Goal: Task Accomplishment & Management: Manage account settings

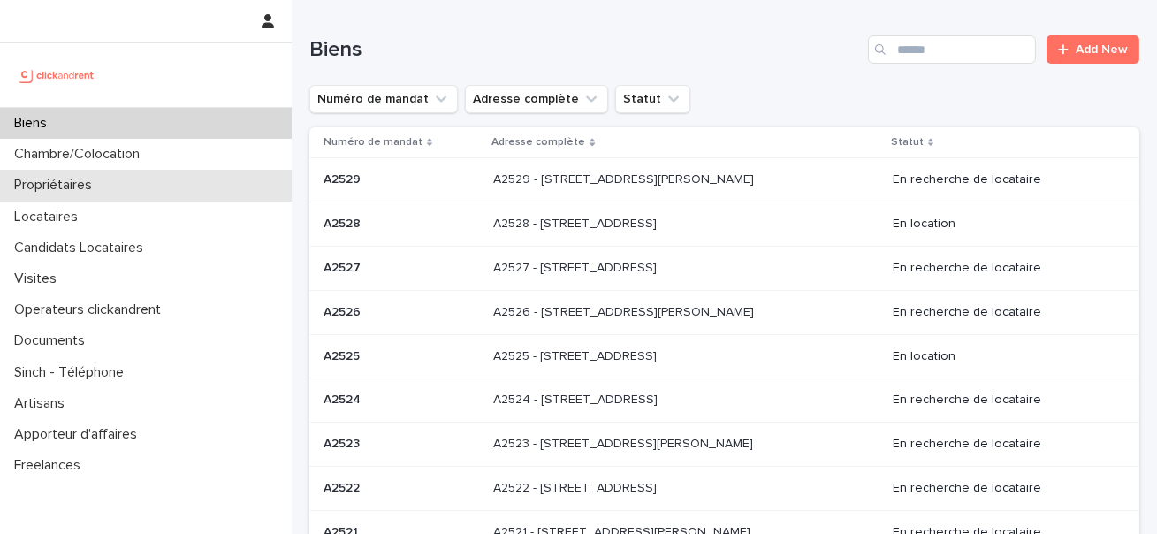
click at [124, 185] on div "Propriétaires" at bounding box center [146, 185] width 292 height 31
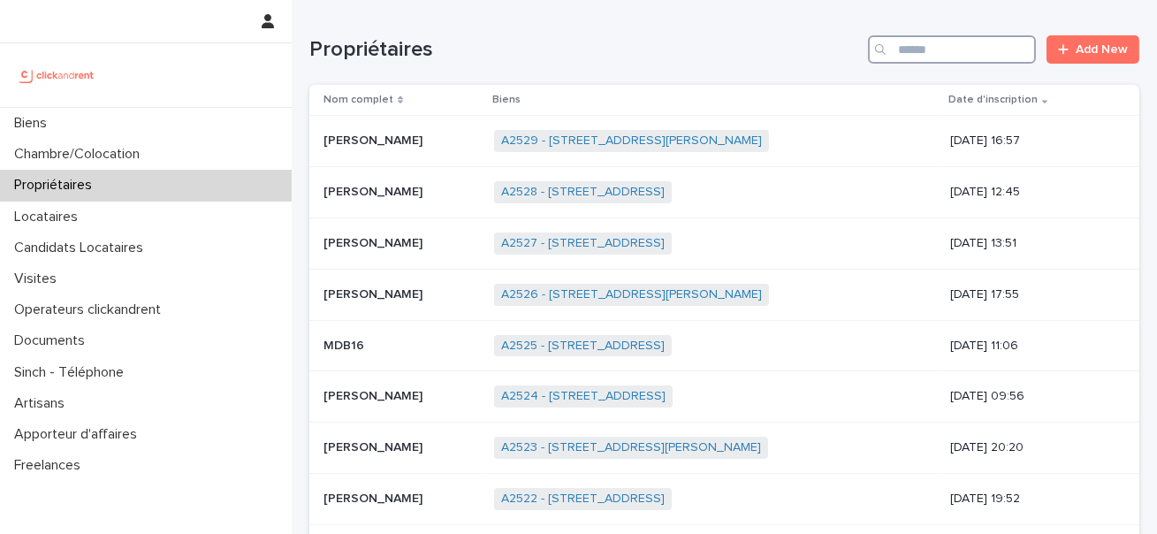
click at [964, 38] on input "Search" at bounding box center [952, 49] width 168 height 28
paste input "**********"
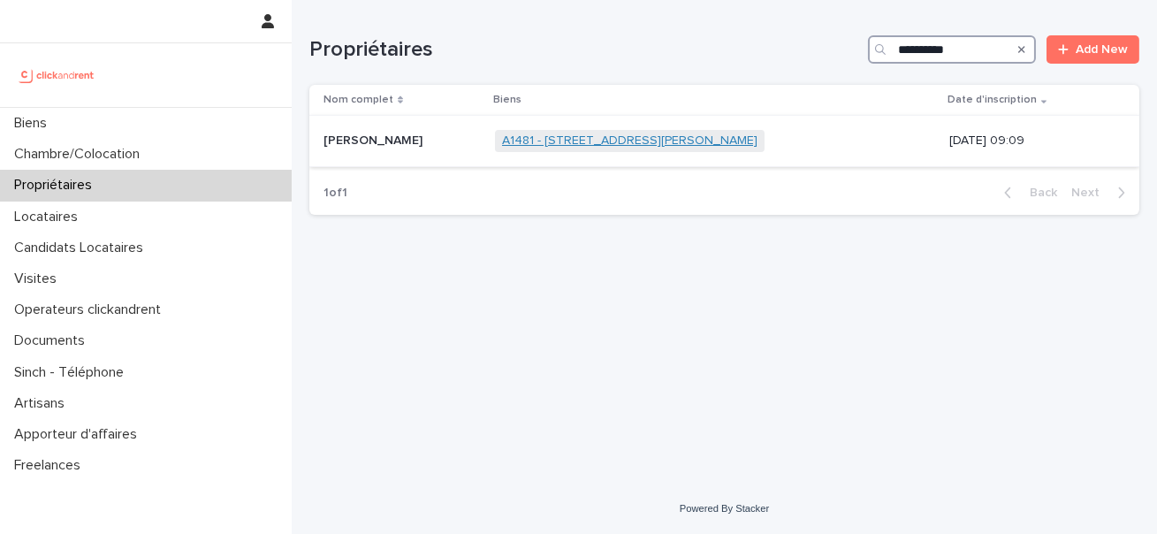
type input "**********"
click at [502, 147] on link "A1481 - 5 allée Anatoli Vaisser, Asnières-sur-Seine 92600" at bounding box center [629, 140] width 255 height 15
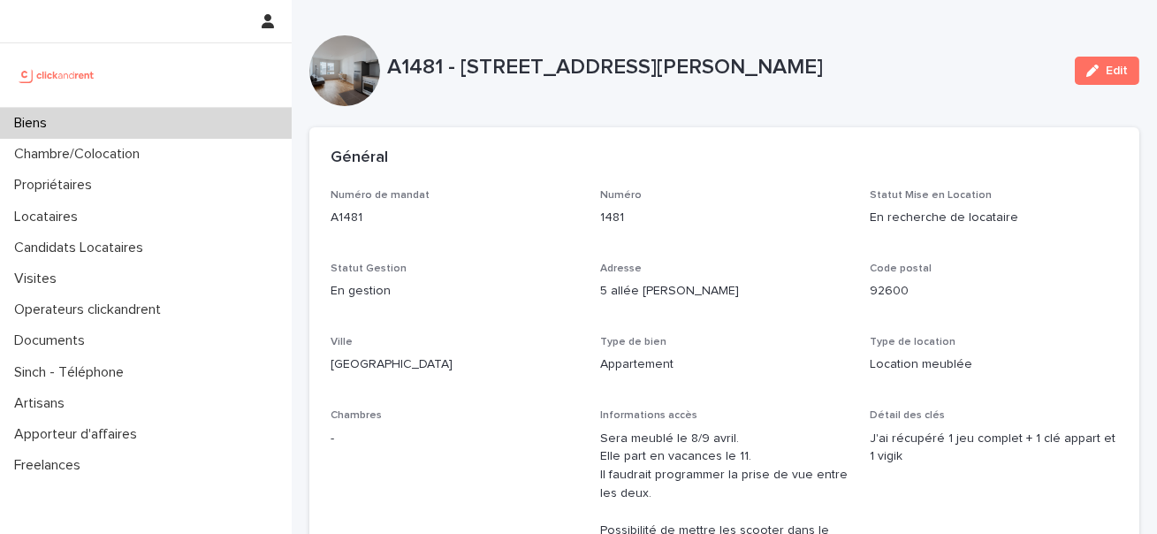
click at [399, 66] on p "A1481 - 5 allée Anatoli Vaisser, Asnières-sur-Seine 92600" at bounding box center [724, 68] width 674 height 26
copy p "A1481"
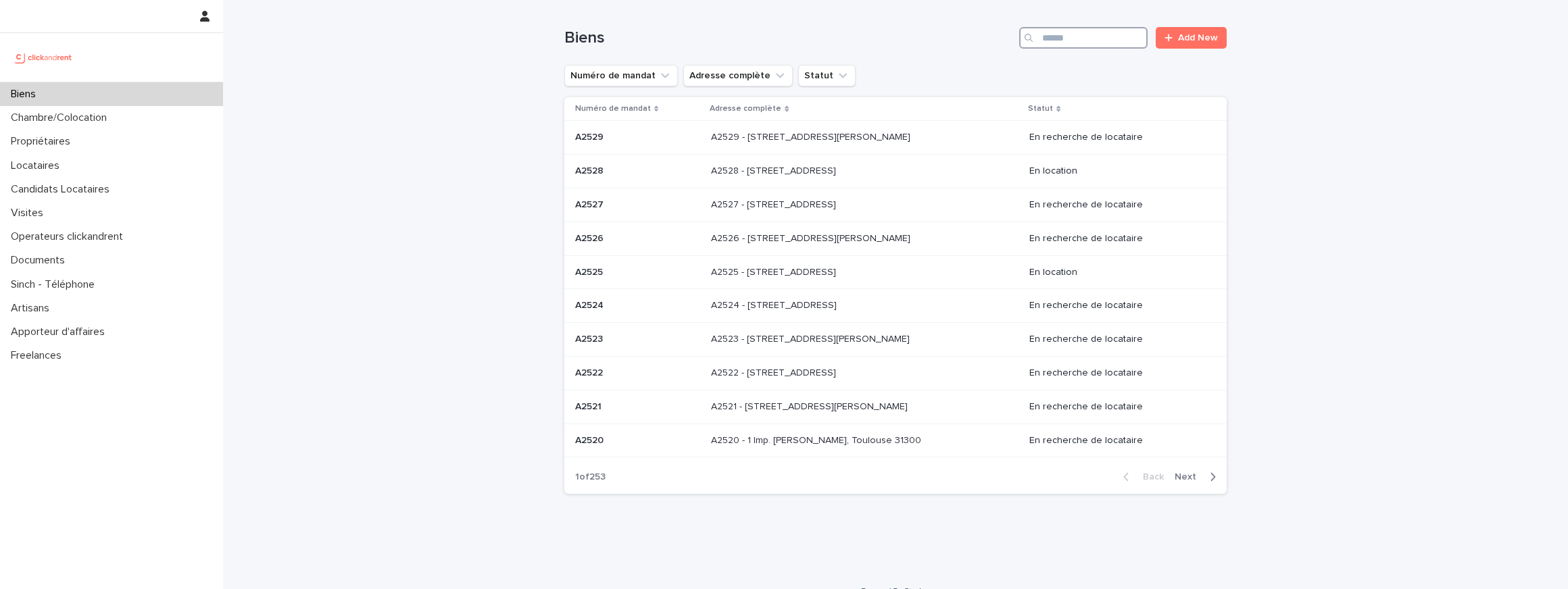
click at [884, 37] on input "Search" at bounding box center [1083, 37] width 128 height 21
paste input "*****"
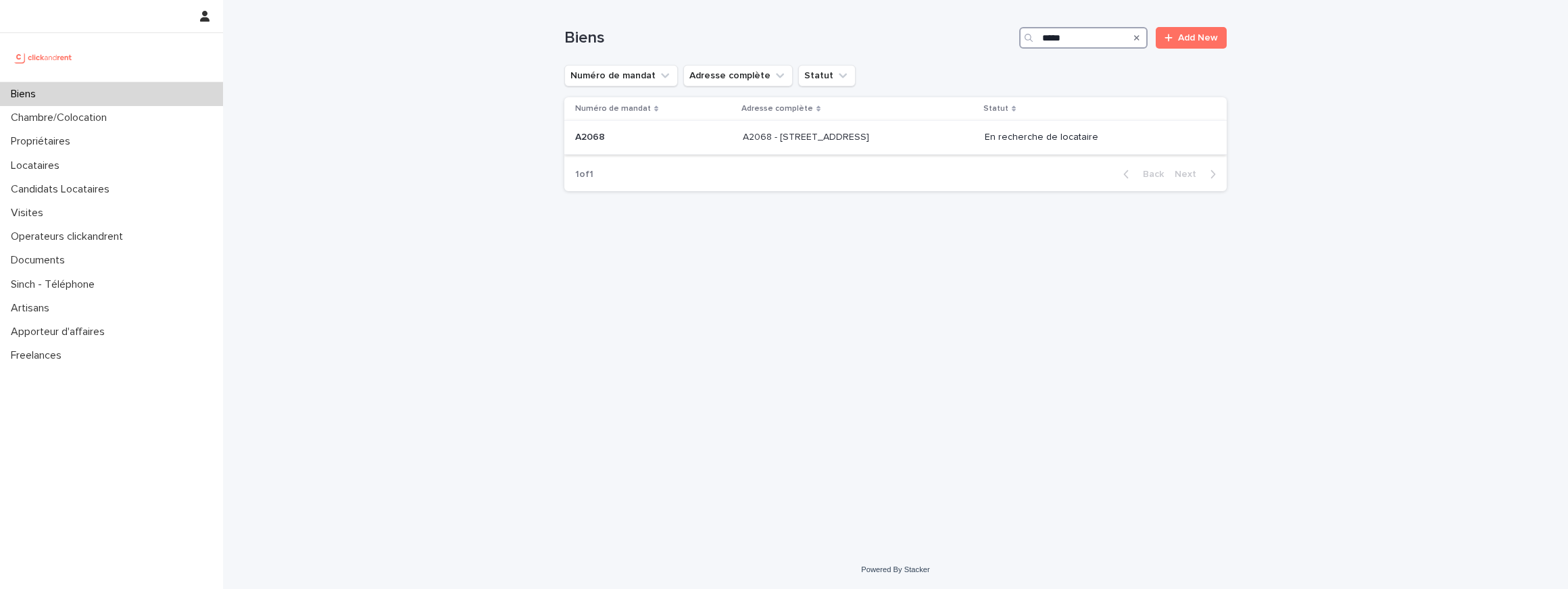
type input "*****"
click at [748, 139] on p "A2068 - 60 Rue De Castille, Amiens 80000" at bounding box center [807, 136] width 129 height 15
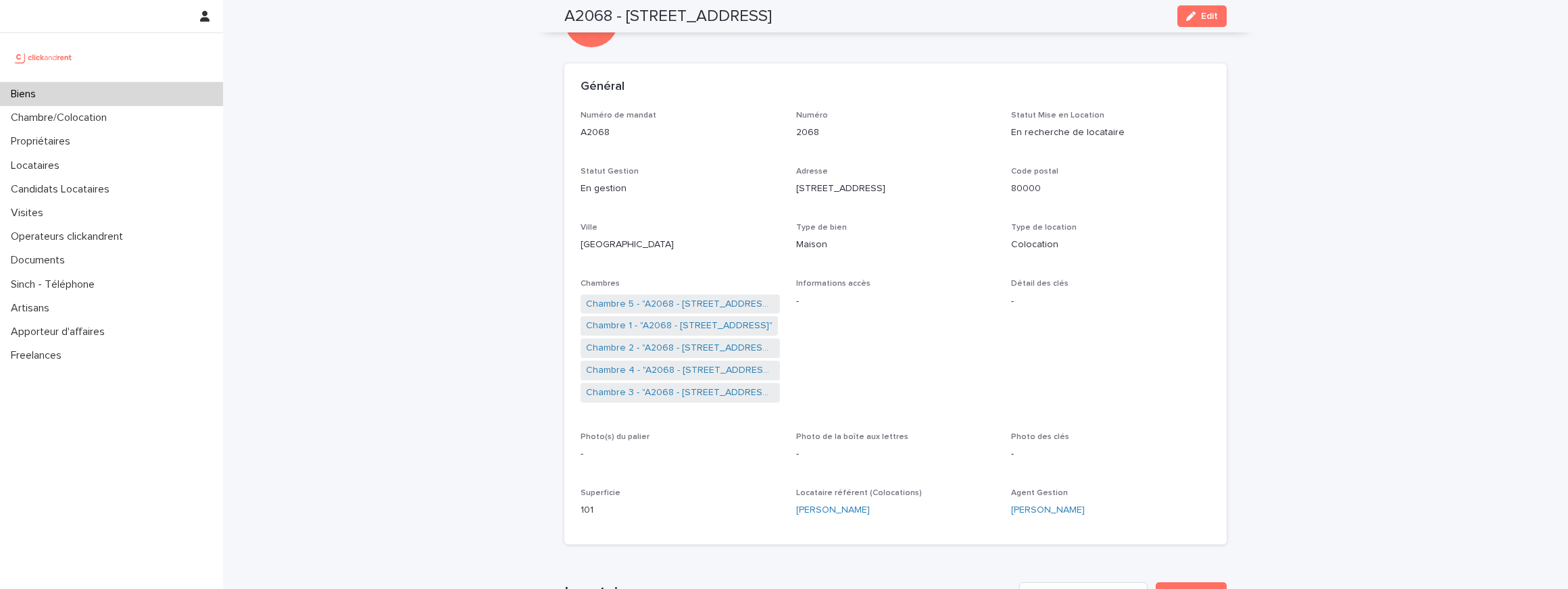
scroll to position [18, 0]
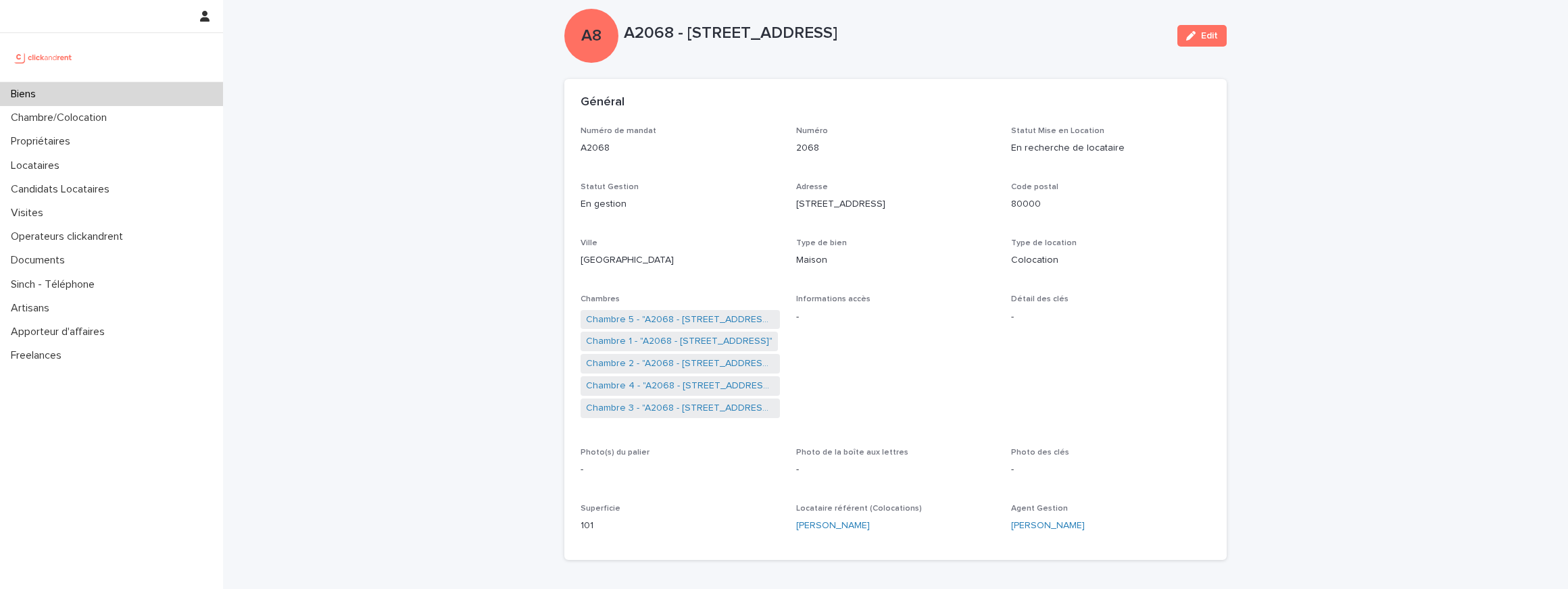
drag, startPoint x: 688, startPoint y: 31, endPoint x: 885, endPoint y: 27, distance: 197.0
click at [884, 27] on p "A2068 - 60 Rue De Castille, Amiens 80000" at bounding box center [895, 34] width 543 height 20
copy p "60 Rue De Castille, Amiens"
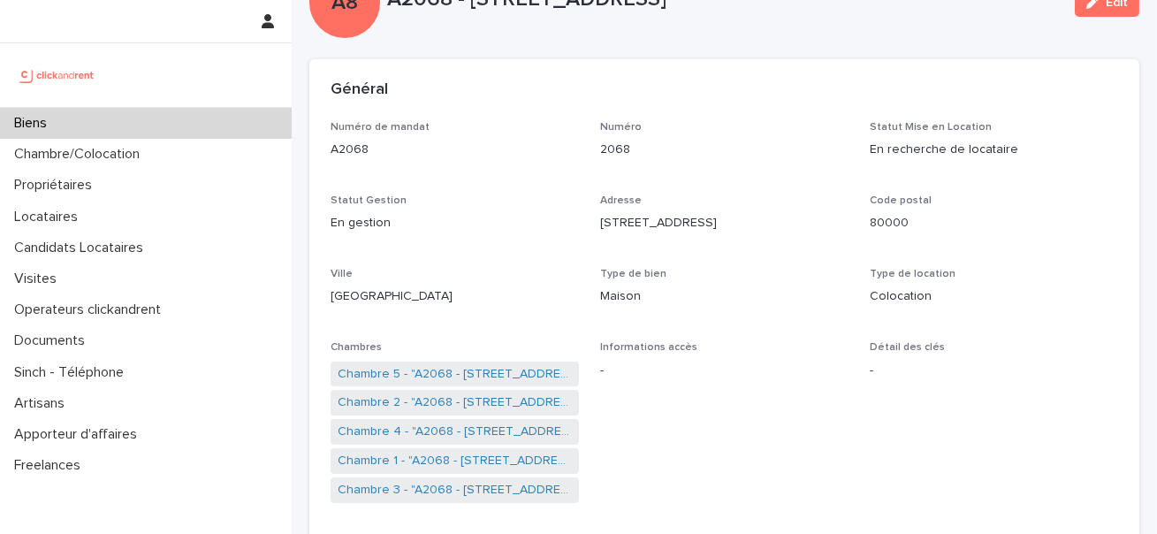
scroll to position [280, 0]
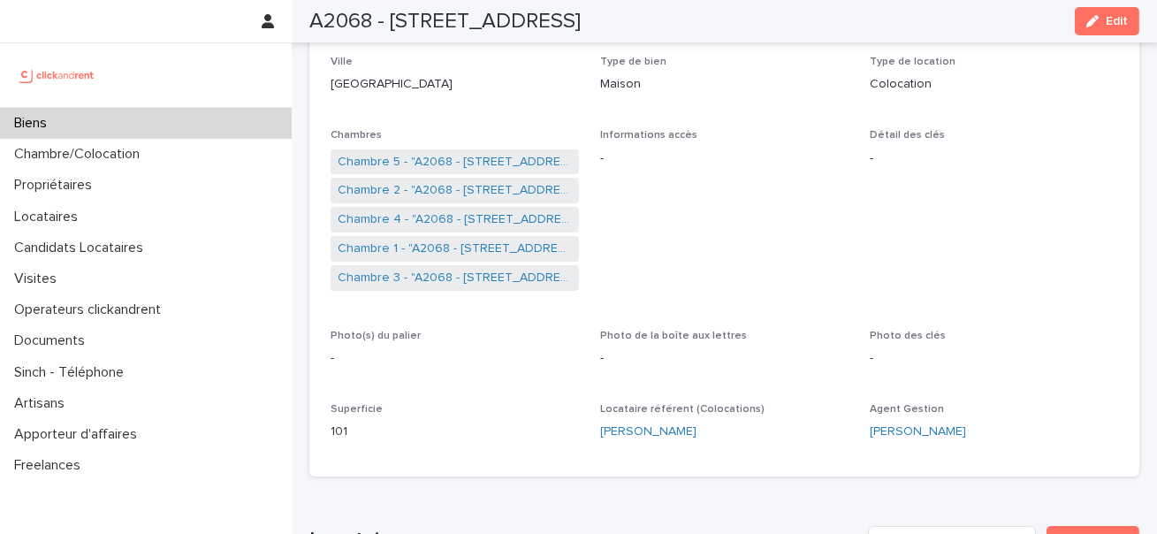
click at [339, 436] on p "101" at bounding box center [455, 432] width 248 height 19
copy p "101"
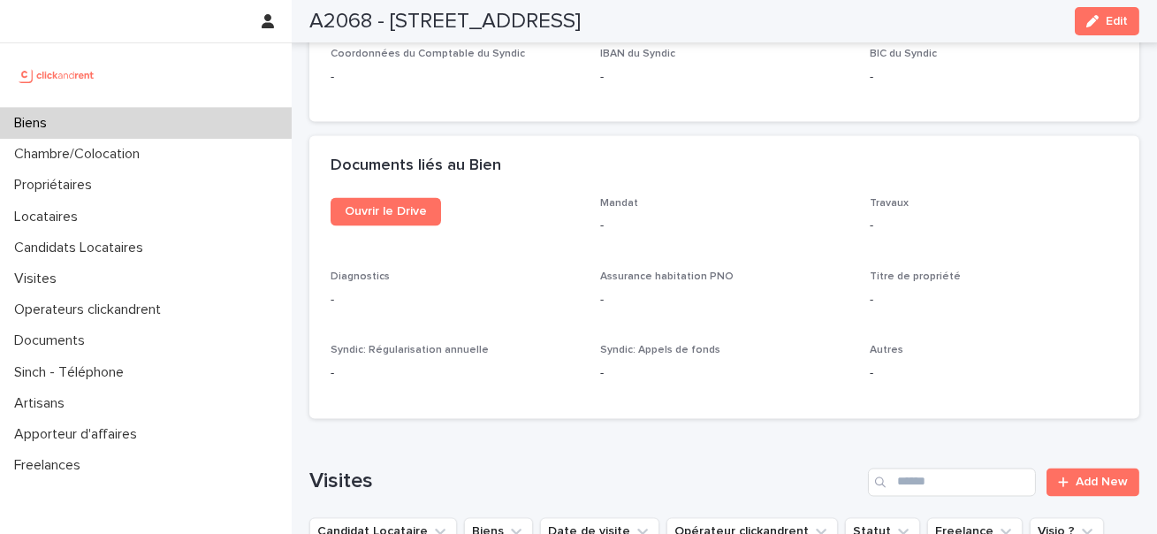
scroll to position [6218, 0]
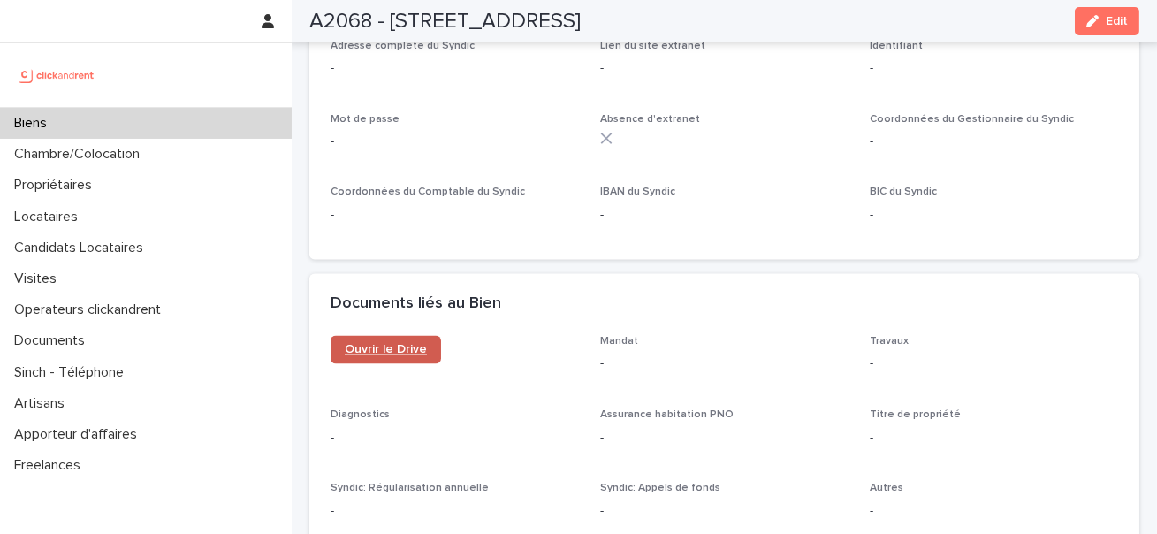
click at [411, 336] on link "Ouvrir le Drive" at bounding box center [386, 350] width 110 height 28
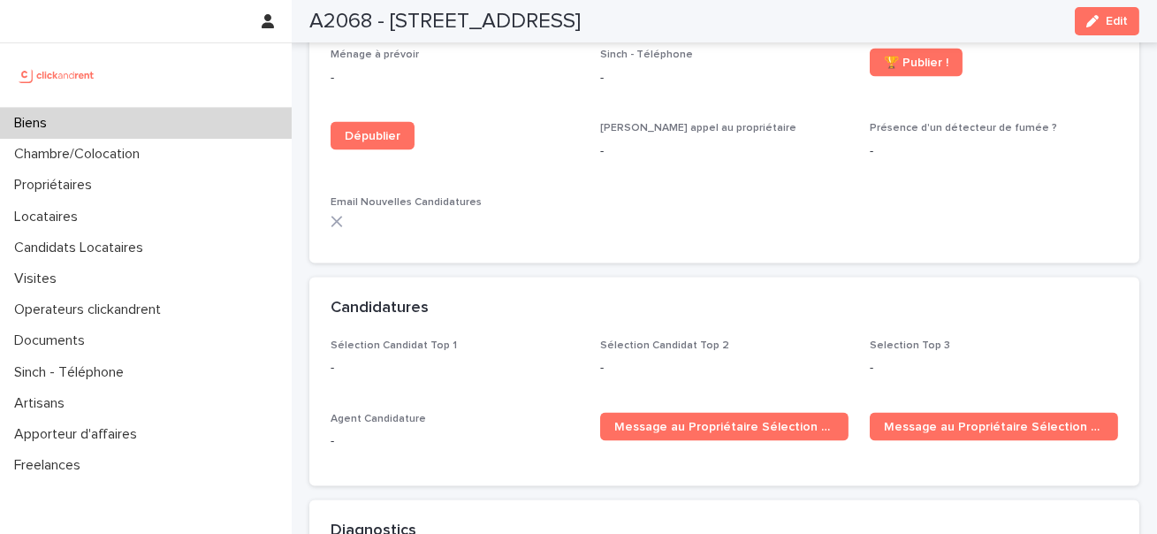
scroll to position [5006, 0]
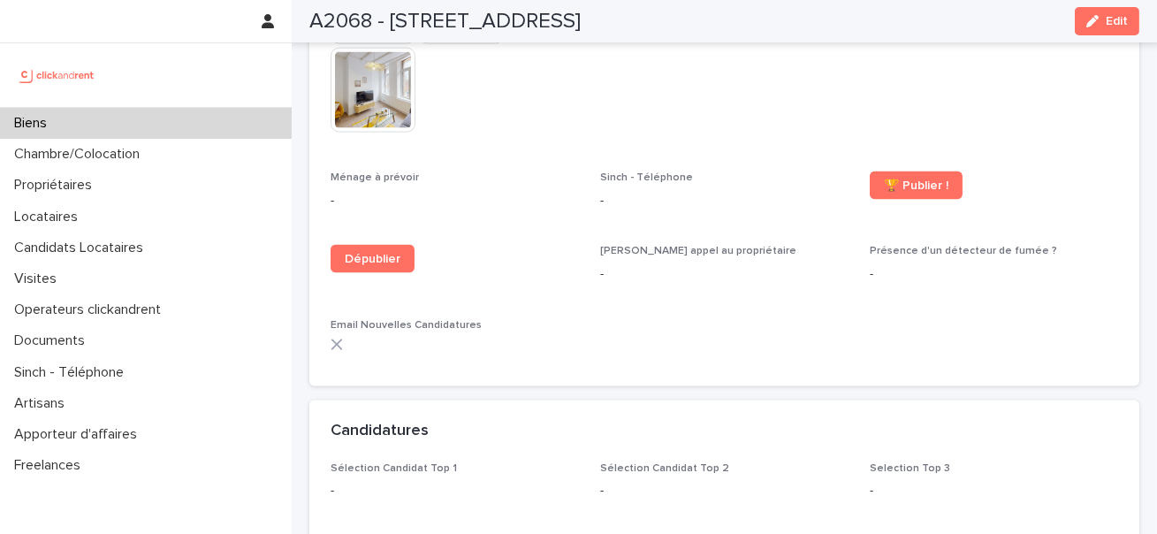
click at [392, 34] on div "A2068 - 60 Rue De Castille, Amiens 80000 Edit" at bounding box center [724, 21] width 830 height 42
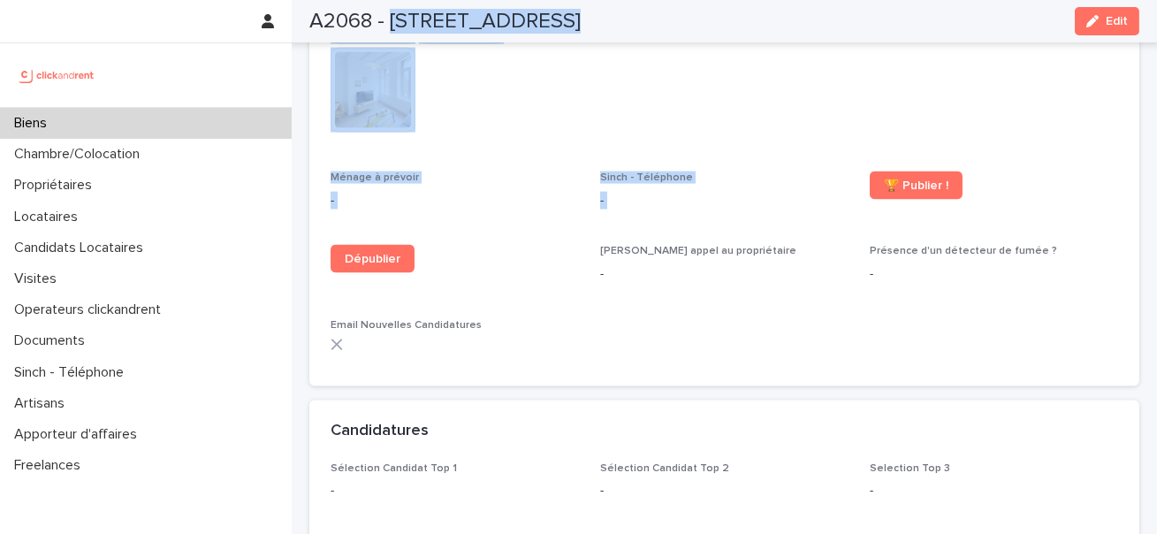
drag, startPoint x: 392, startPoint y: 13, endPoint x: 940, endPoint y: 160, distance: 566.5
click at [581, 15] on h2 "A2068 - 60 Rue De Castille, Amiens 80000" at bounding box center [444, 22] width 271 height 26
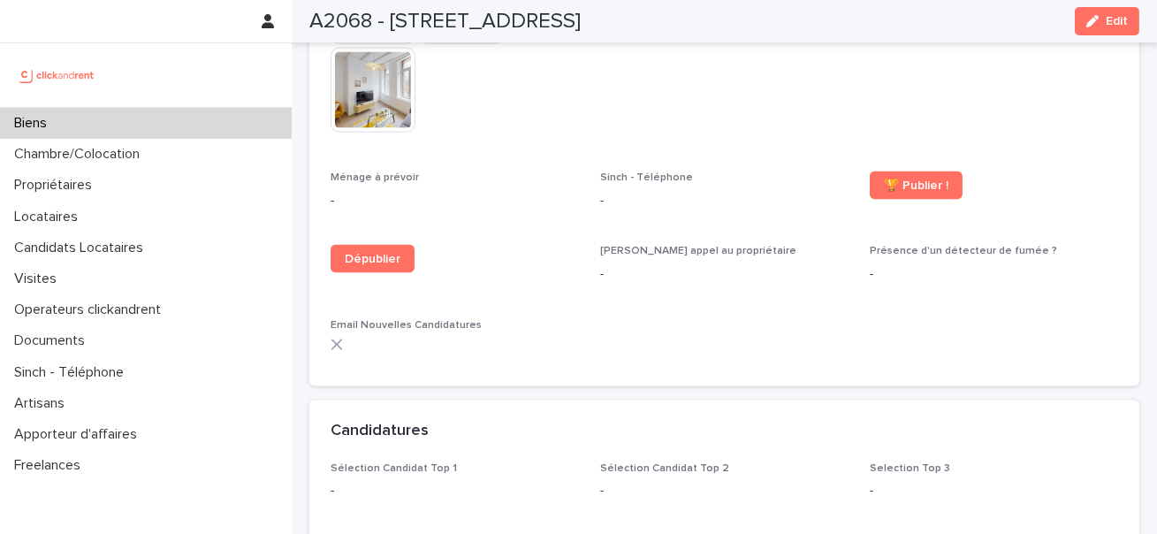
click at [581, 15] on h2 "A2068 - 60 Rue De Castille, Amiens 80000" at bounding box center [444, 22] width 271 height 26
drag, startPoint x: 393, startPoint y: 19, endPoint x: 772, endPoint y: 19, distance: 378.3
click at [772, 19] on div "A2068 - 60 Rue De Castille, Amiens 80000 Edit" at bounding box center [724, 21] width 830 height 42
copy h2 "60 Rue De Castille, Amiens 80000"
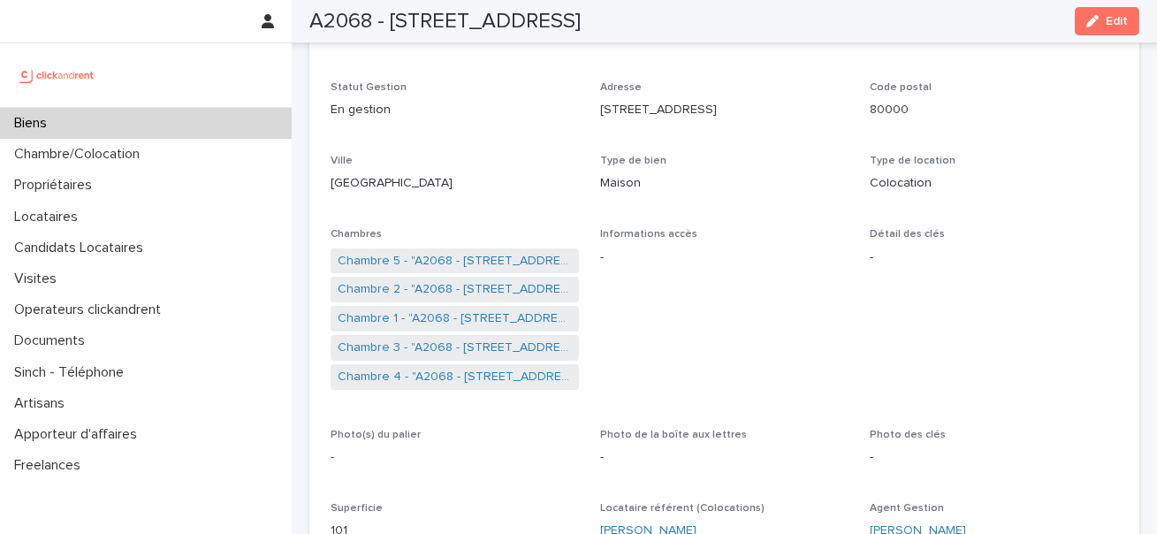
scroll to position [79, 0]
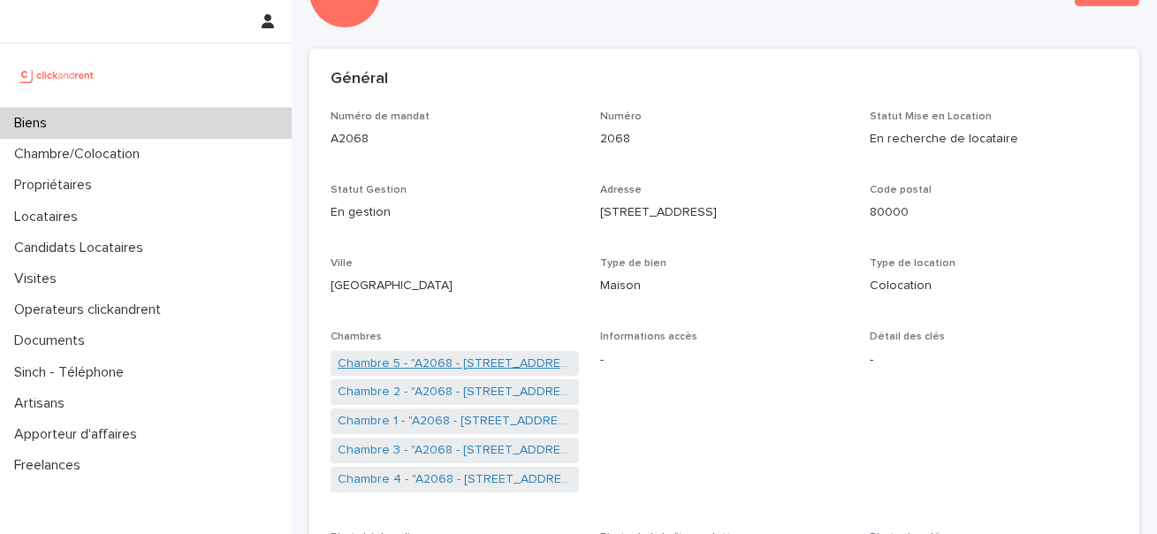
click at [486, 362] on link "Chambre 5 - "A2068 - 60 Rue De Castille, Amiens 80000"" at bounding box center [455, 363] width 234 height 19
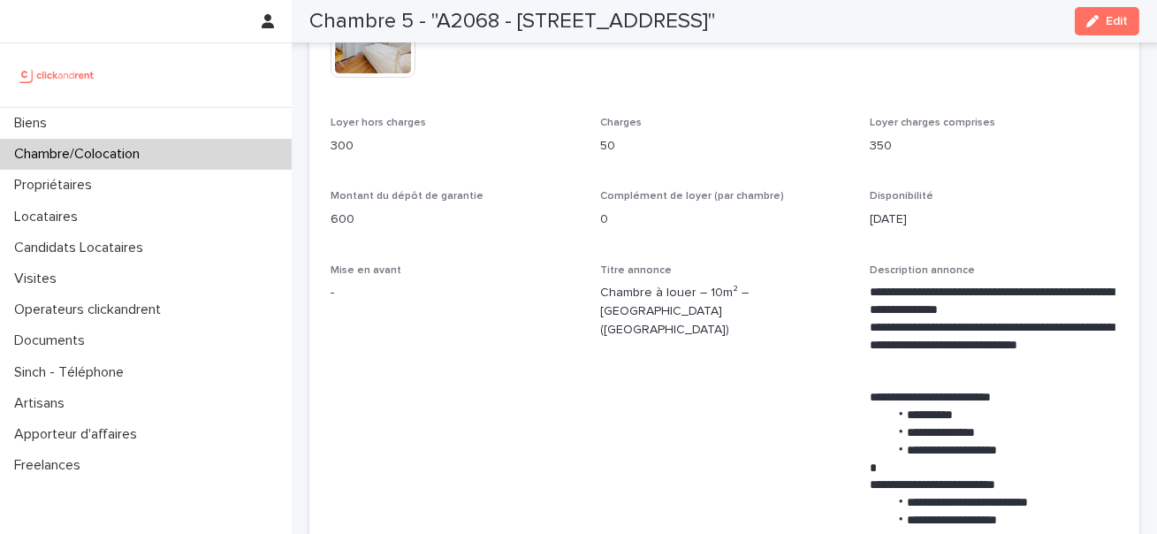
scroll to position [568, 0]
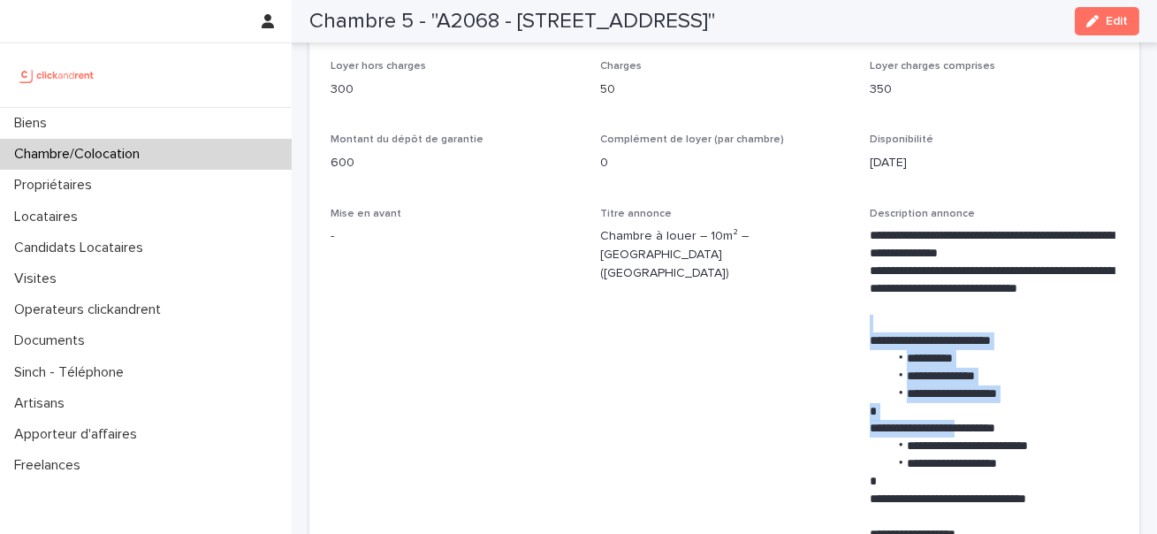
drag, startPoint x: 988, startPoint y: 437, endPoint x: 986, endPoint y: 324, distance: 112.3
click at [988, 328] on div "**********" at bounding box center [994, 490] width 248 height 527
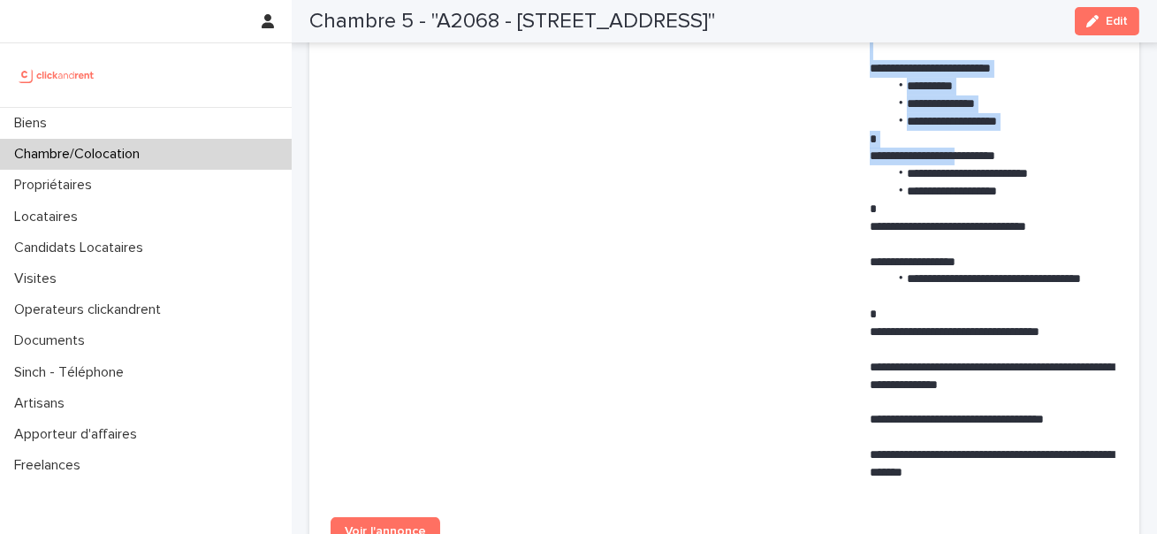
scroll to position [887, 0]
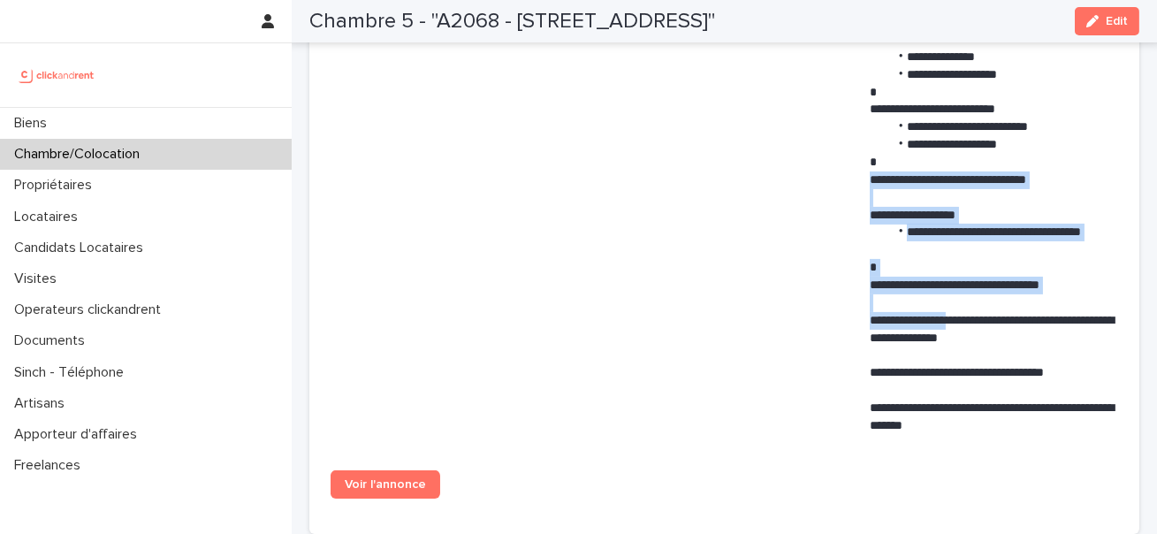
drag, startPoint x: 986, startPoint y: 324, endPoint x: 973, endPoint y: 158, distance: 166.7
click at [976, 164] on div "**********" at bounding box center [994, 171] width 248 height 527
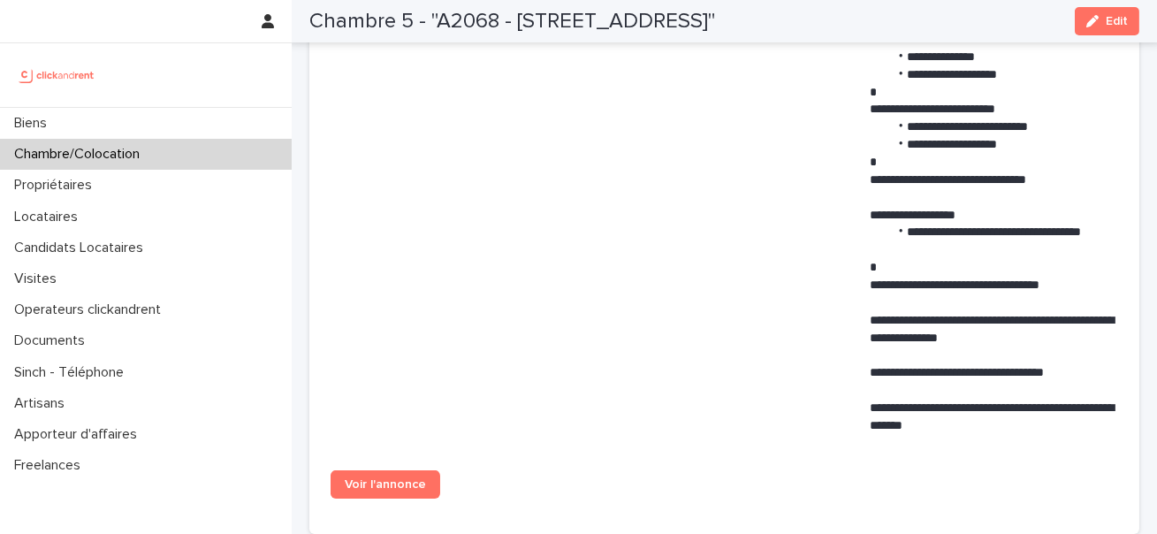
drag, startPoint x: 956, startPoint y: 392, endPoint x: 954, endPoint y: 296, distance: 95.5
click at [956, 347] on div "**********" at bounding box center [994, 171] width 248 height 527
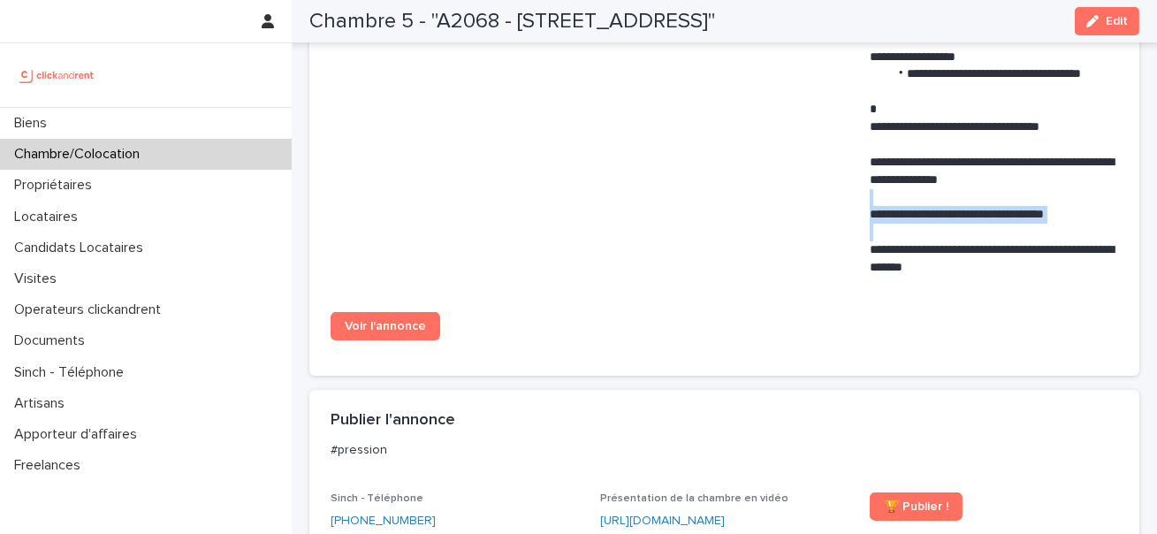
scroll to position [1420, 0]
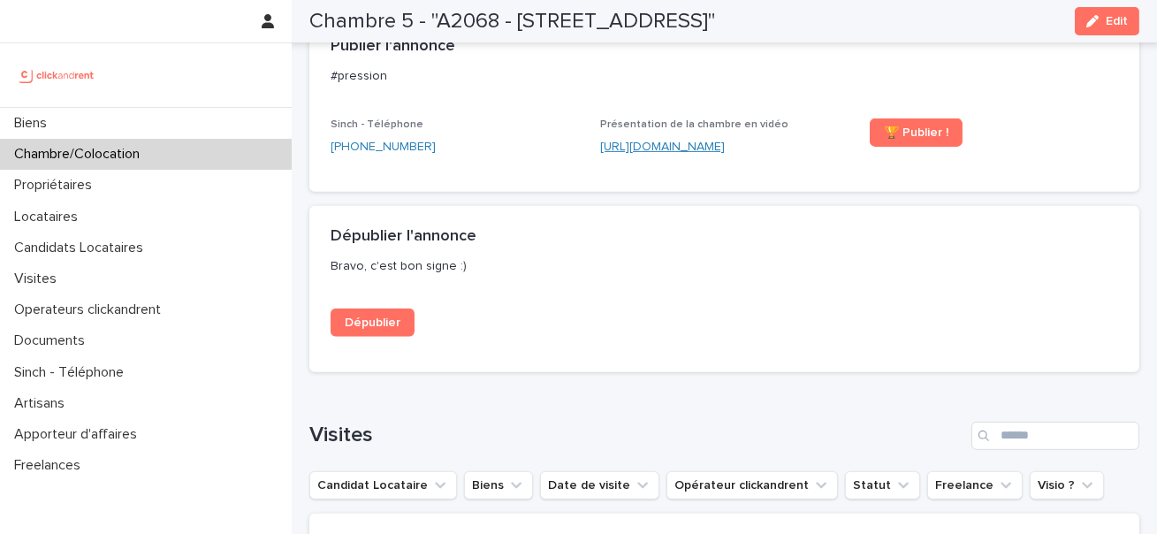
click at [725, 143] on link "https://vimeo.com/1109043097?share=copy" at bounding box center [662, 147] width 125 height 12
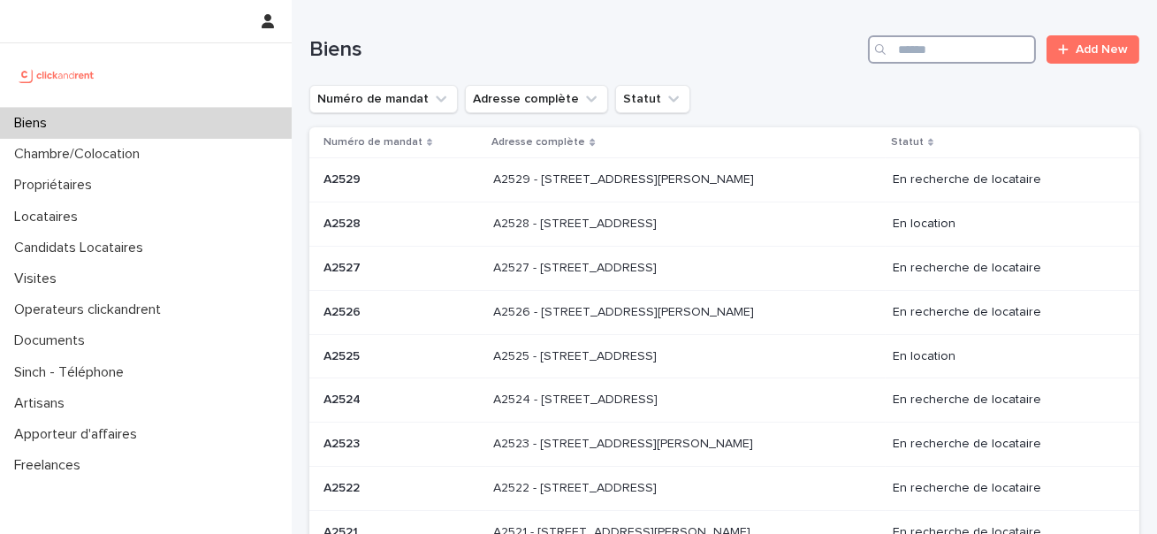
click at [919, 48] on input "Search" at bounding box center [952, 49] width 168 height 28
paste input "**********"
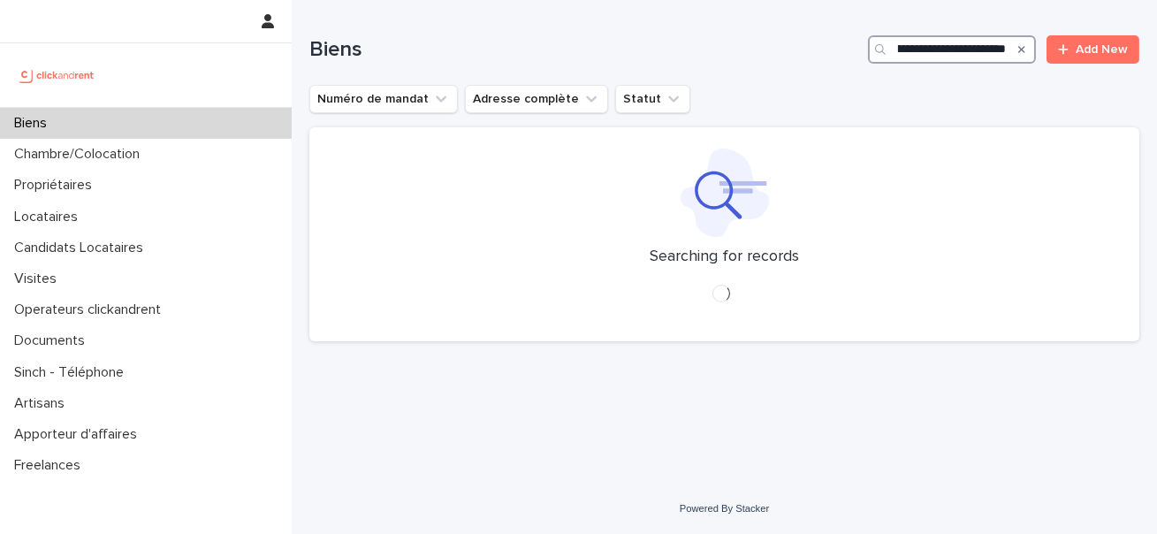
click at [919, 48] on input "**********" at bounding box center [952, 49] width 168 height 28
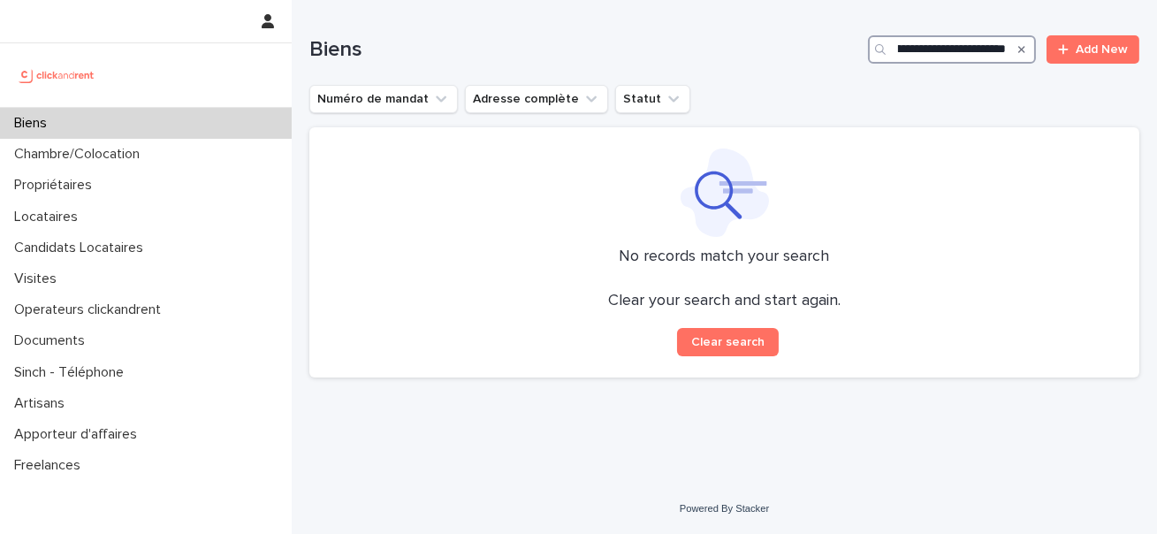
drag, startPoint x: 1006, startPoint y: 50, endPoint x: 920, endPoint y: 49, distance: 85.7
click at [920, 49] on input "**********" at bounding box center [952, 49] width 168 height 28
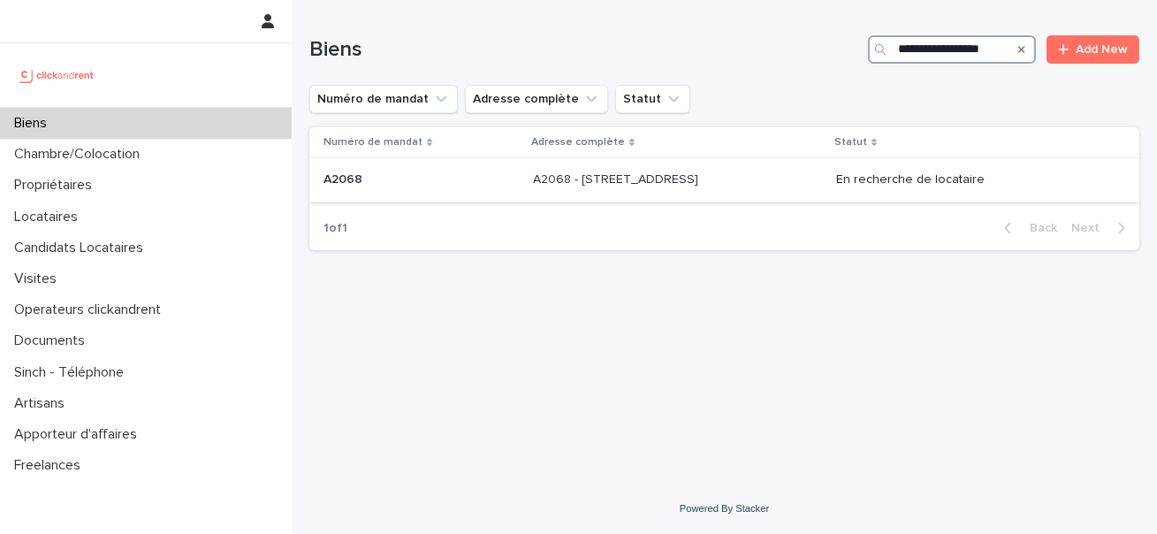
type input "**********"
click at [607, 188] on div "A2068 - 60 Rue De Castille, Amiens 80000 A2068 - 60 Rue De Castille, Amiens 800…" at bounding box center [677, 179] width 289 height 29
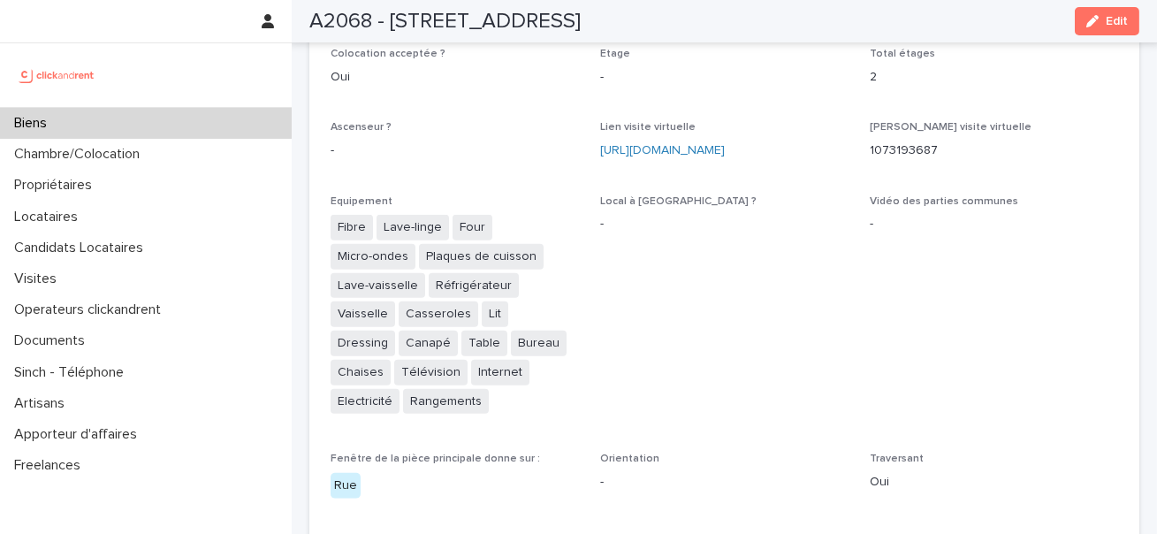
scroll to position [3381, 0]
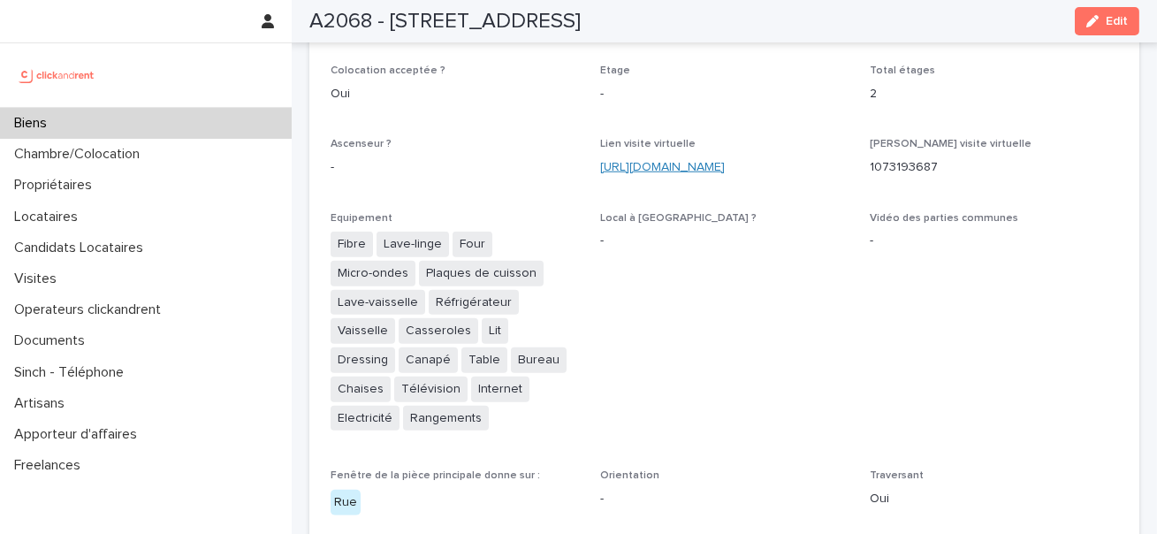
click at [718, 161] on link "https://my.matterport.com/show/?m=2oRXmQC3mYc" at bounding box center [662, 167] width 125 height 12
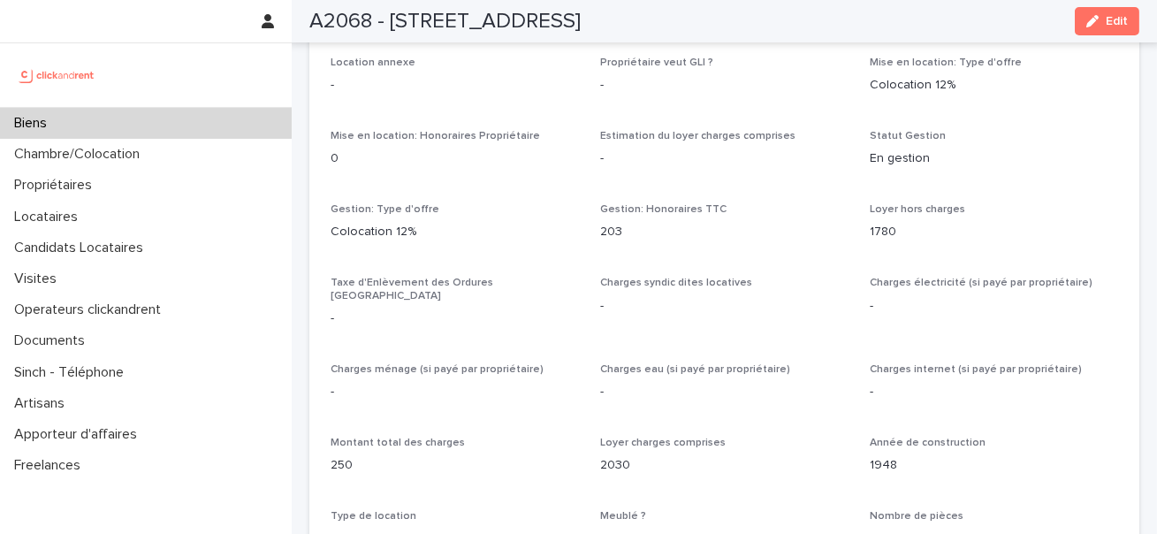
scroll to position [1549, 0]
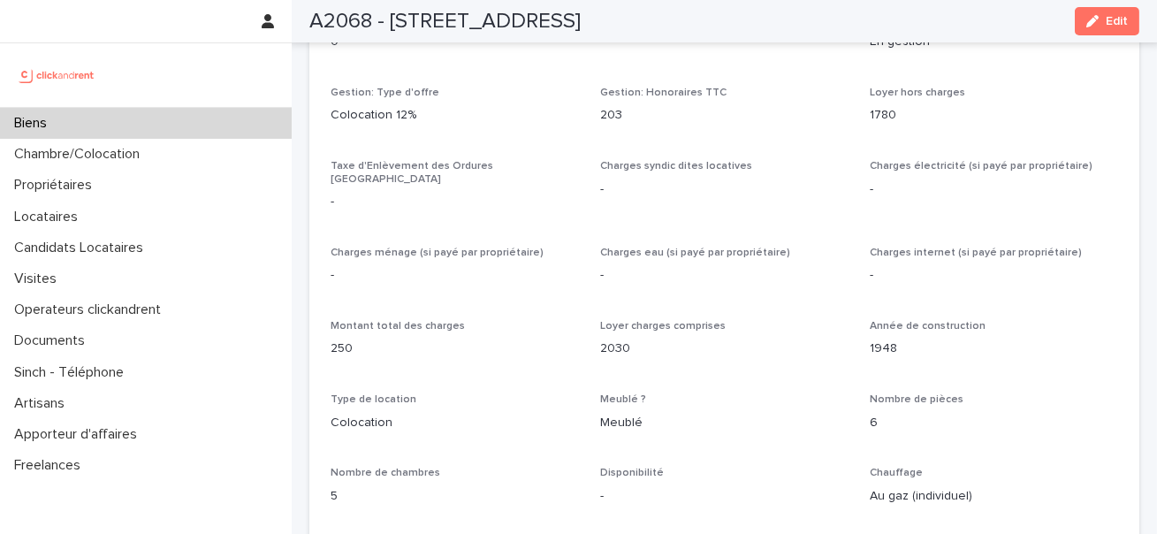
click at [608, 339] on p "2030" at bounding box center [724, 348] width 248 height 19
copy p "2030"
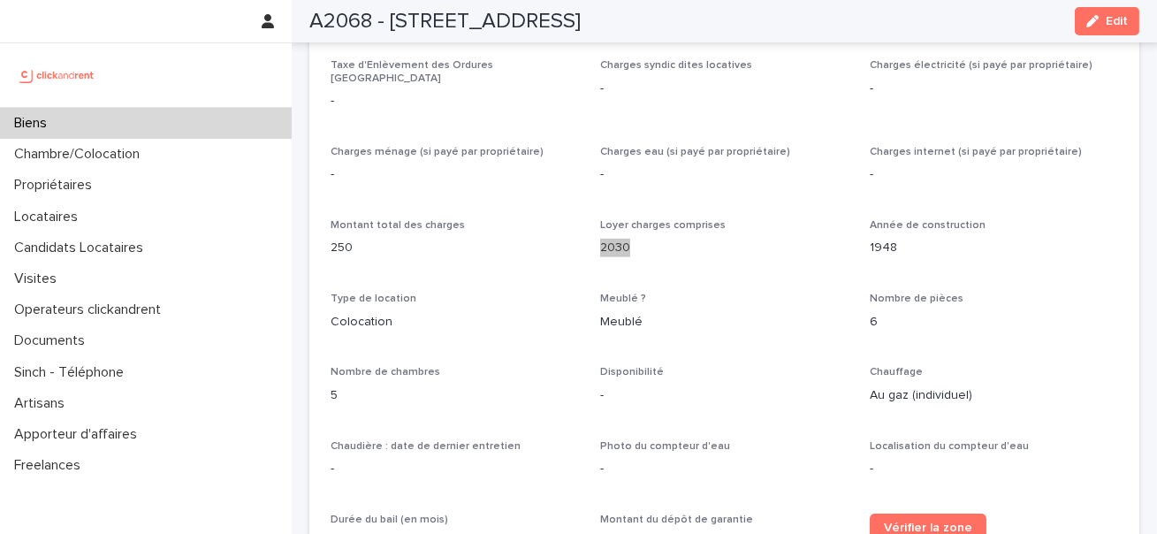
scroll to position [1671, 0]
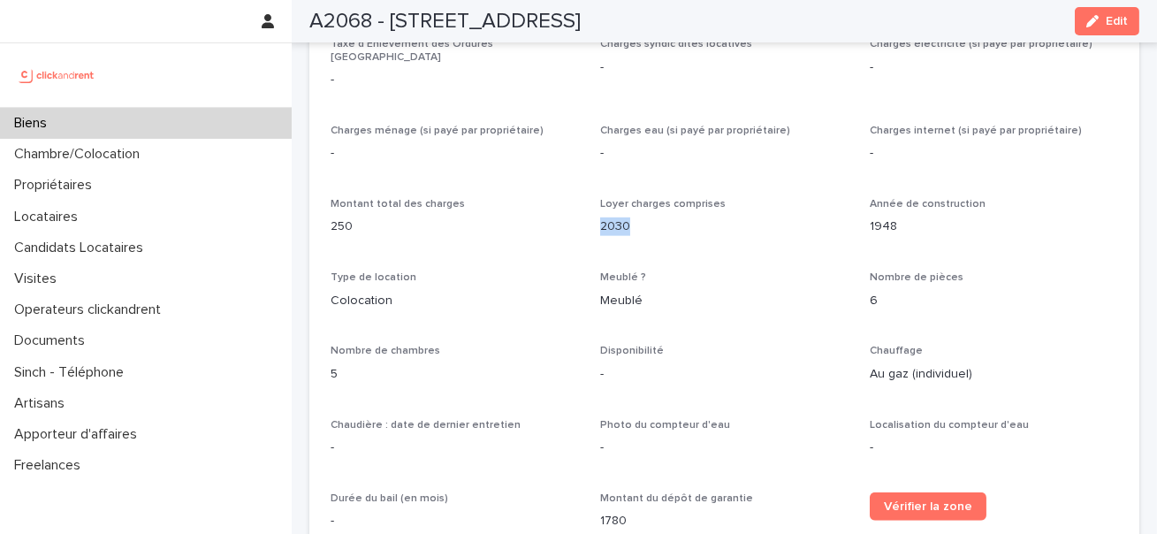
click at [620, 218] on p "2030" at bounding box center [724, 226] width 248 height 19
copy p "2030"
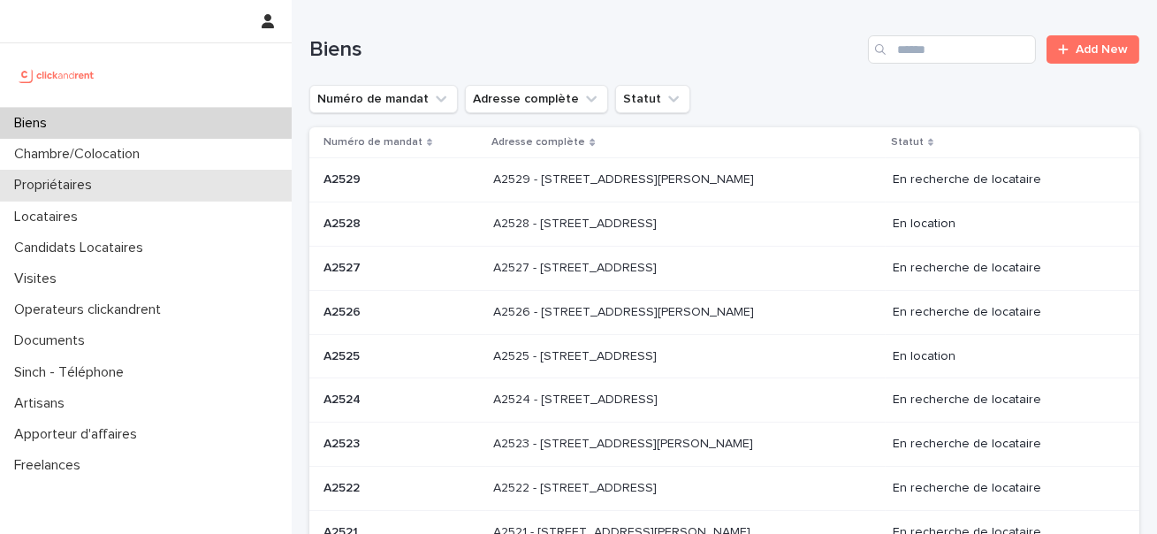
click at [167, 173] on div "Propriétaires" at bounding box center [146, 185] width 292 height 31
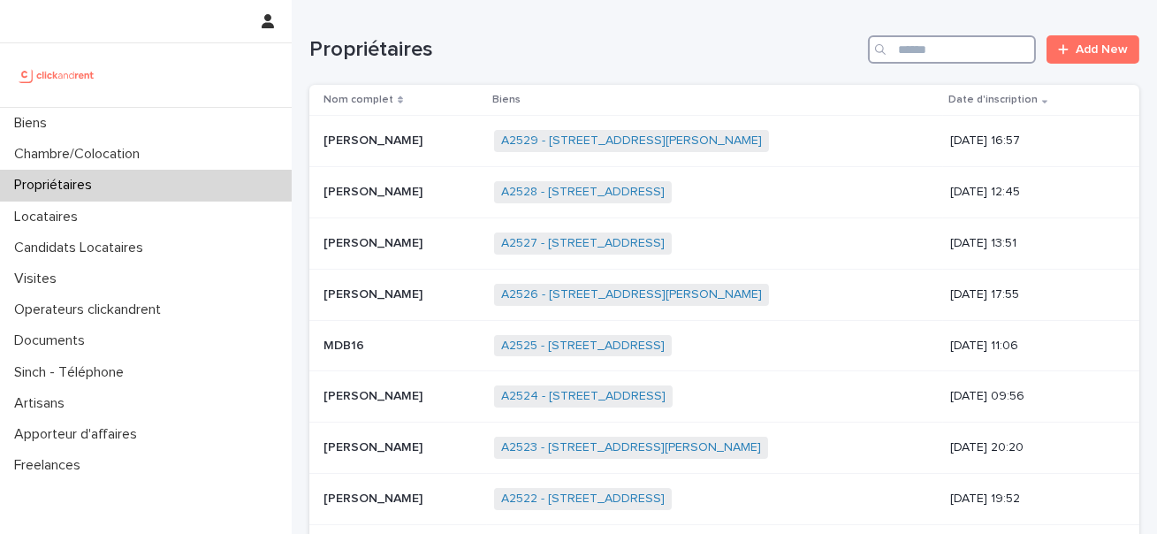
click at [916, 35] on input "Search" at bounding box center [952, 49] width 168 height 28
paste input "**********"
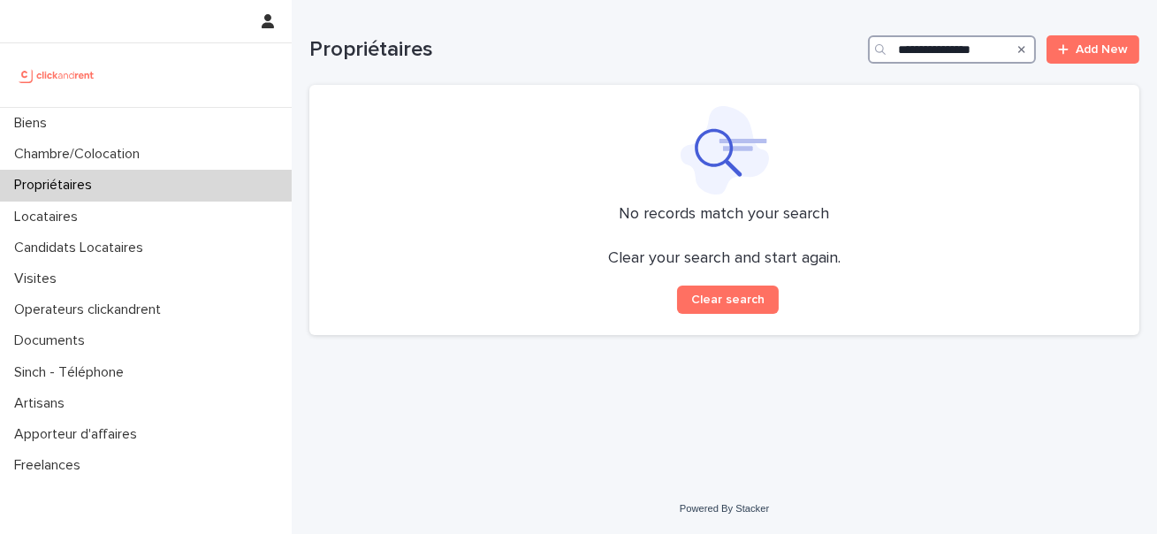
drag, startPoint x: 938, startPoint y: 47, endPoint x: 868, endPoint y: 47, distance: 69.8
click at [868, 47] on div "**********" at bounding box center [724, 49] width 830 height 28
type input "*********"
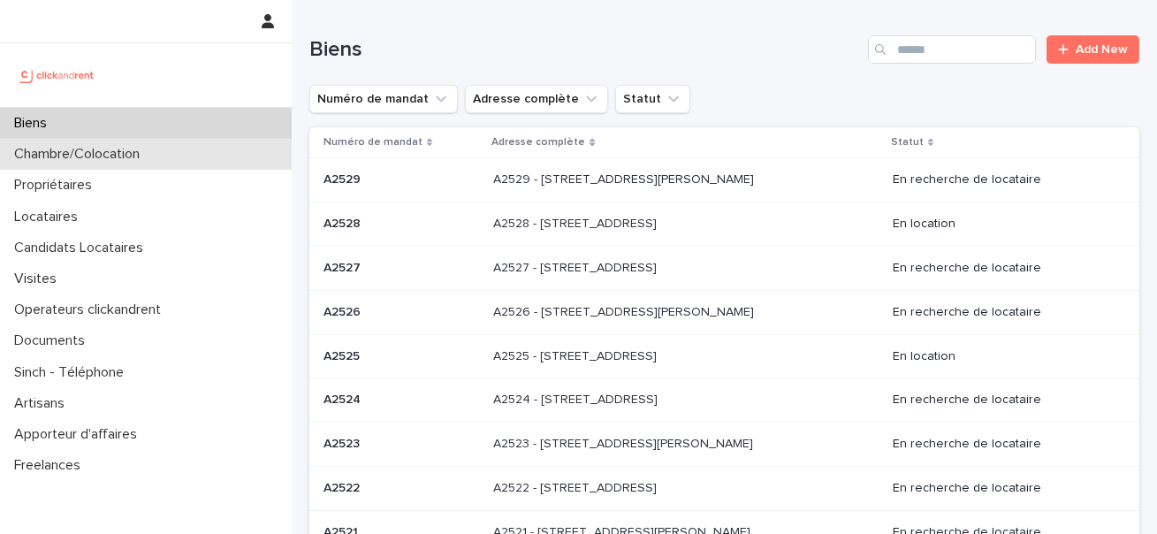
click at [94, 169] on div "Chambre/Colocation" at bounding box center [146, 154] width 292 height 31
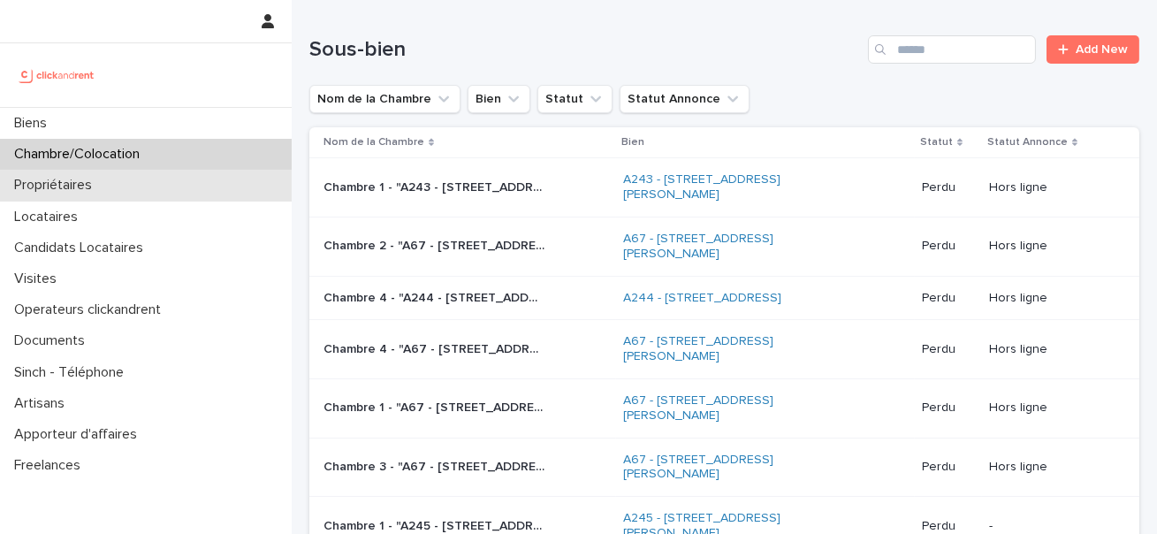
click at [64, 184] on p "Propriétaires" at bounding box center [56, 185] width 99 height 17
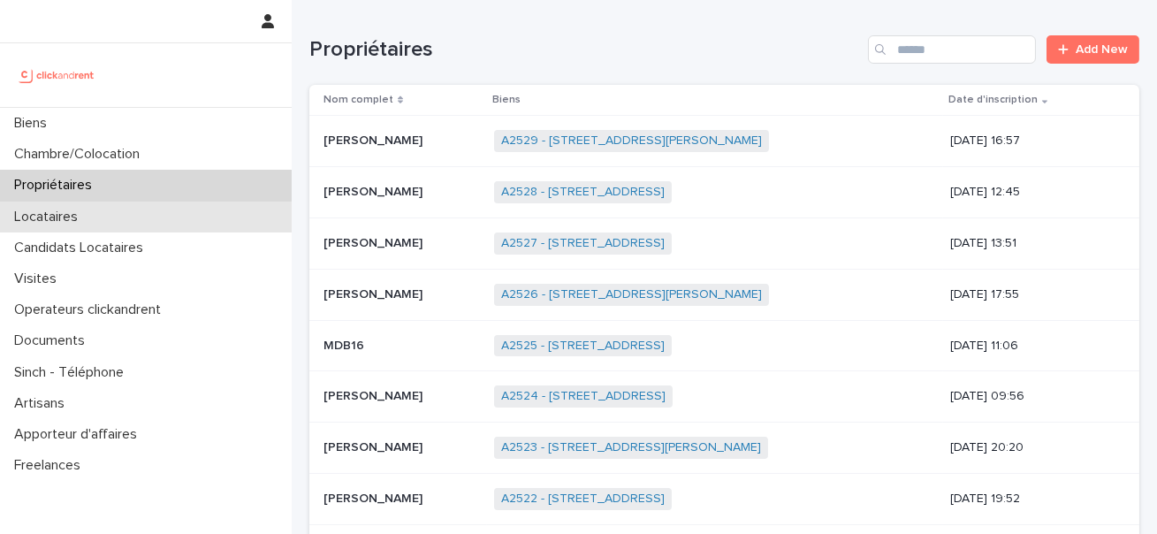
click at [112, 218] on div "Locataires" at bounding box center [146, 217] width 292 height 31
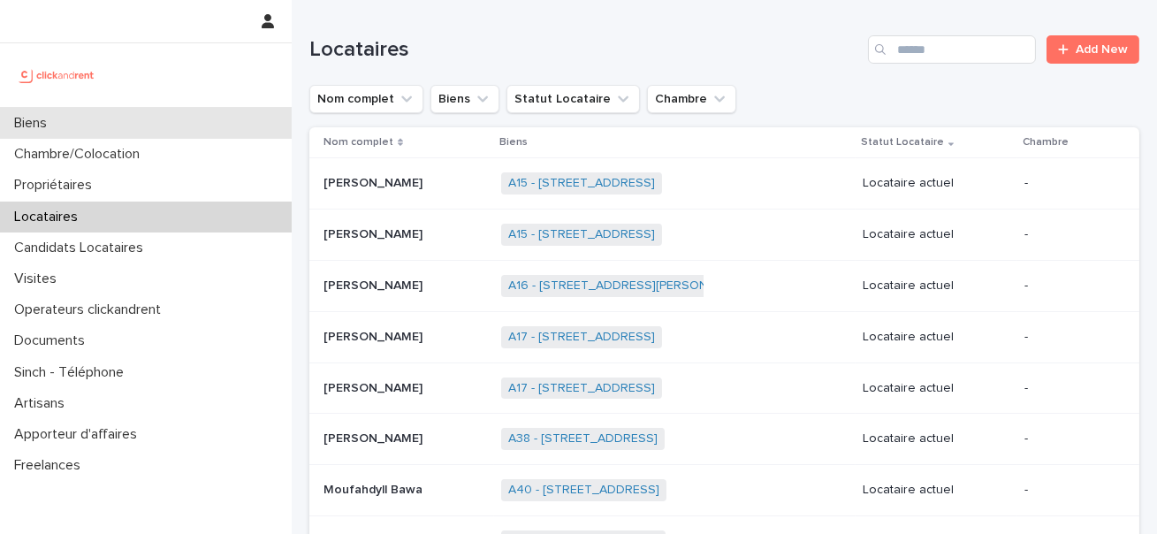
click at [80, 127] on div "Biens" at bounding box center [146, 123] width 292 height 31
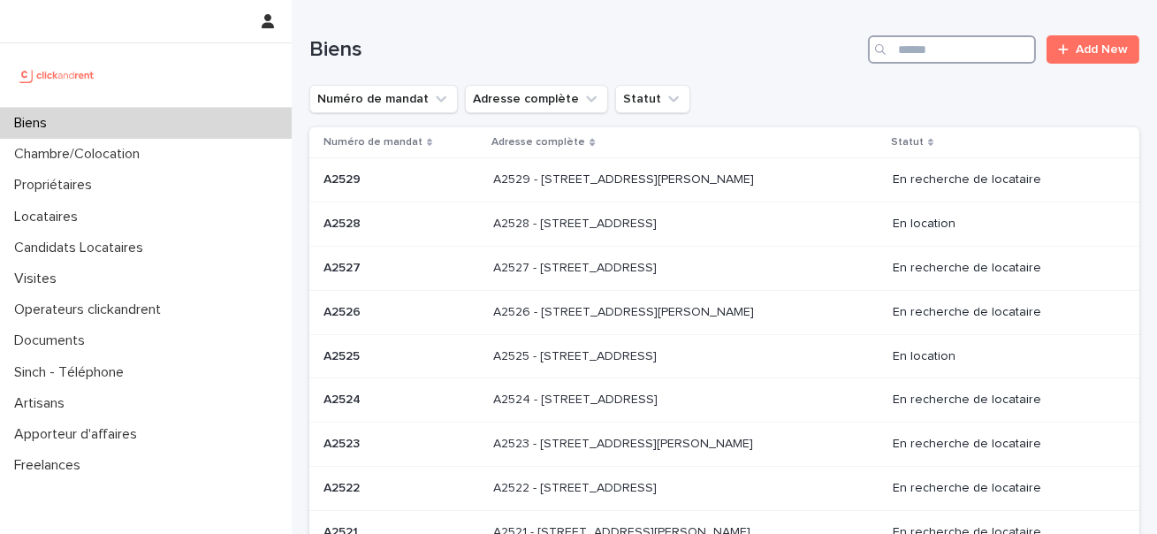
click at [978, 58] on input "Search" at bounding box center [952, 49] width 168 height 28
paste input "*****"
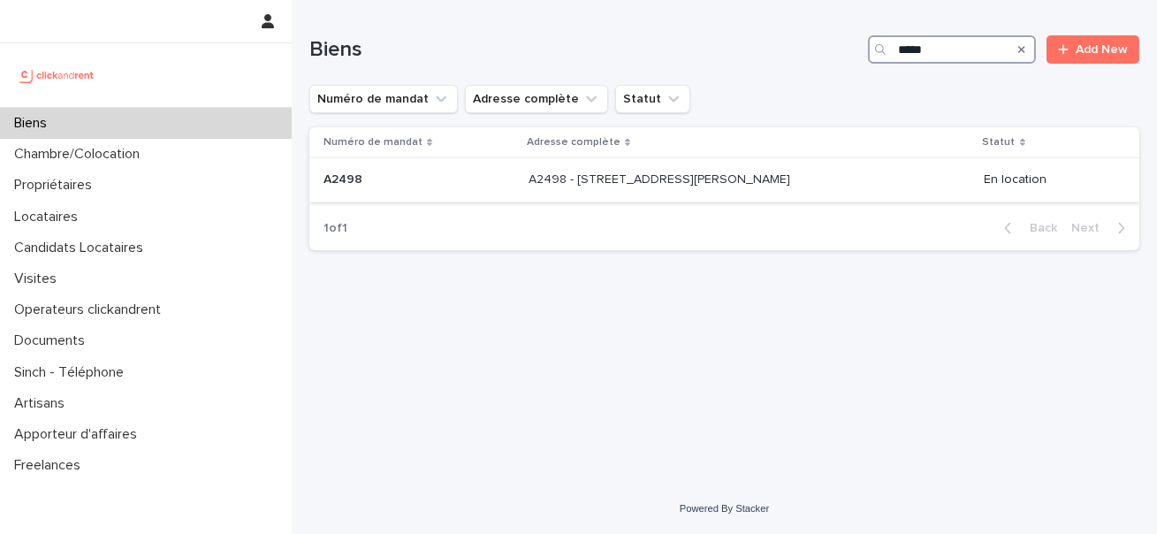
type input "*****"
click at [645, 177] on p "A2498 - [STREET_ADDRESS][PERSON_NAME]" at bounding box center [661, 178] width 265 height 19
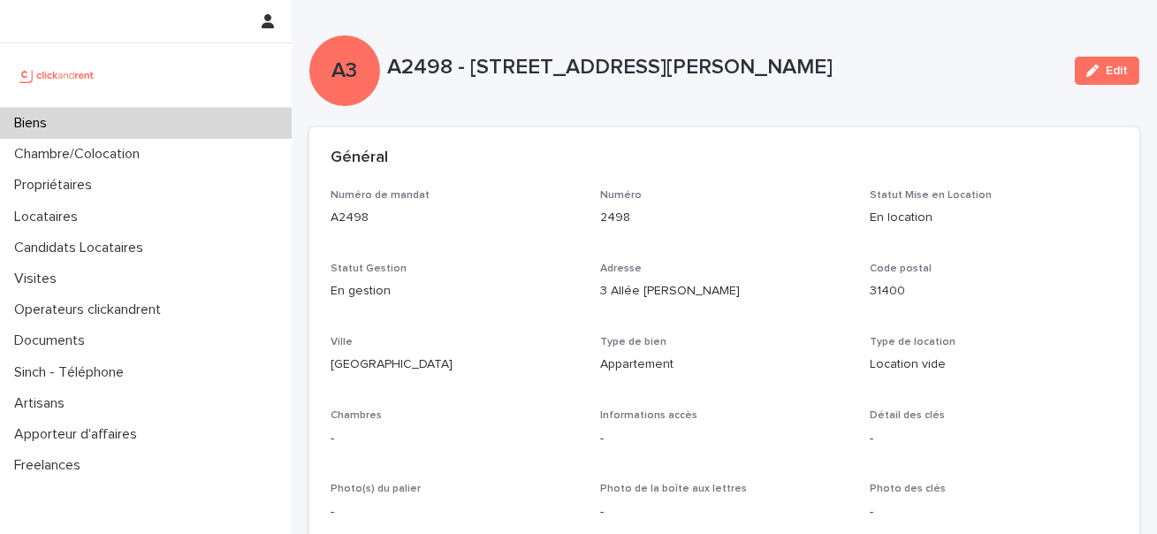
scroll to position [212, 0]
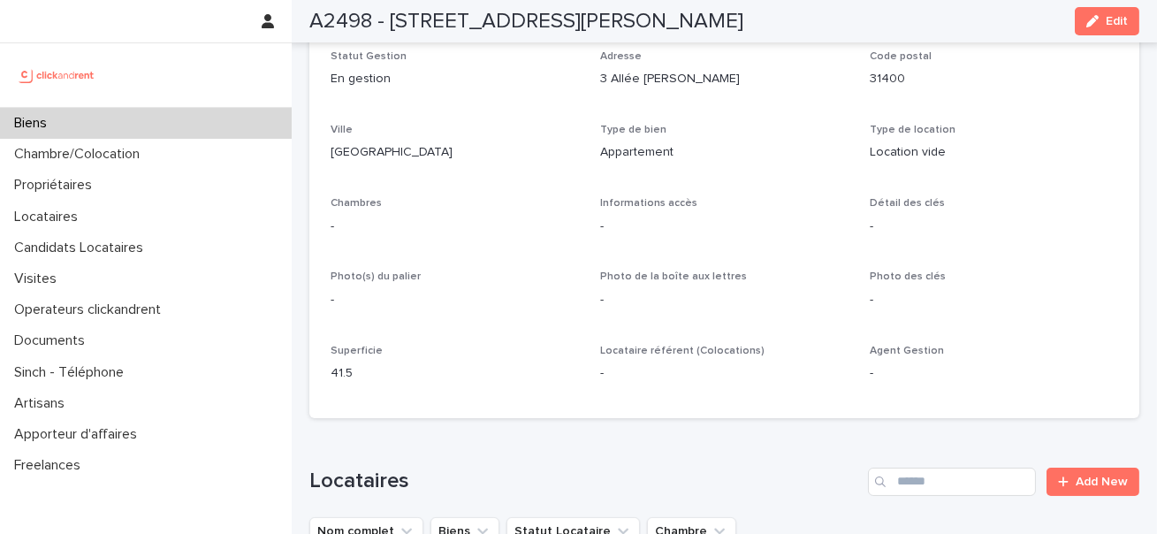
drag, startPoint x: 398, startPoint y: 20, endPoint x: 744, endPoint y: 20, distance: 346.5
click at [744, 20] on div "A2498 - [STREET_ADDRESS][PERSON_NAME] Edit" at bounding box center [724, 21] width 830 height 42
copy h2 "[STREET_ADDRESS][PERSON_NAME]"
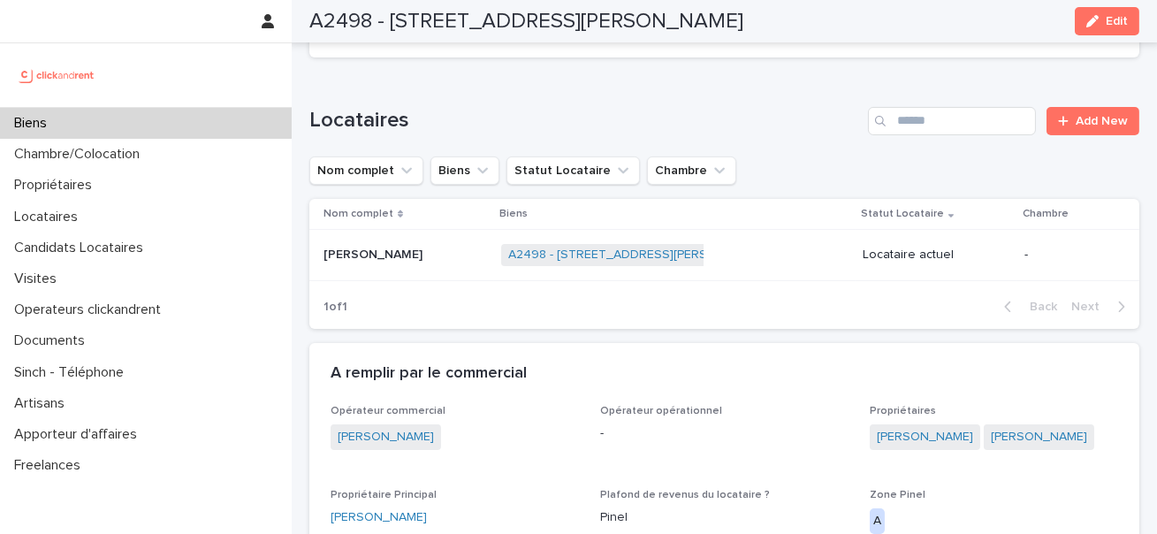
scroll to position [676, 0]
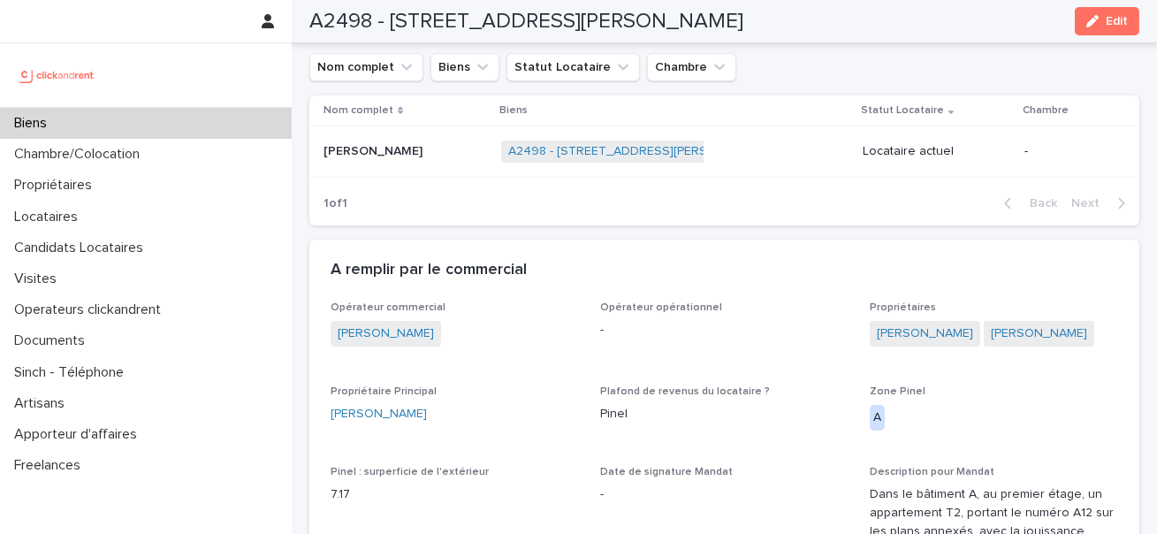
click at [331, 164] on div "[PERSON_NAME] [PERSON_NAME]" at bounding box center [406, 151] width 164 height 29
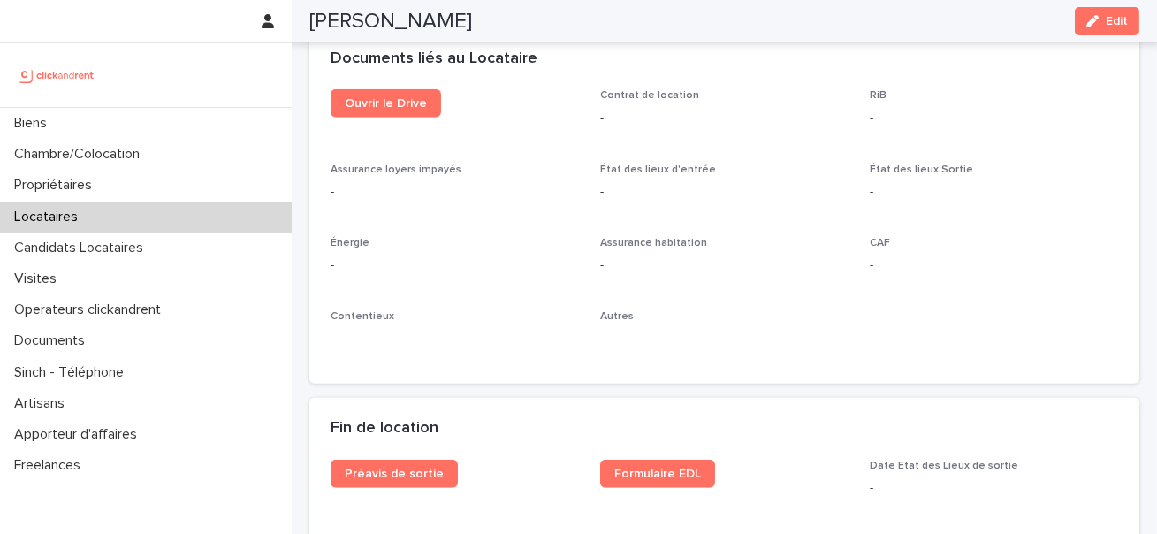
scroll to position [1768, 0]
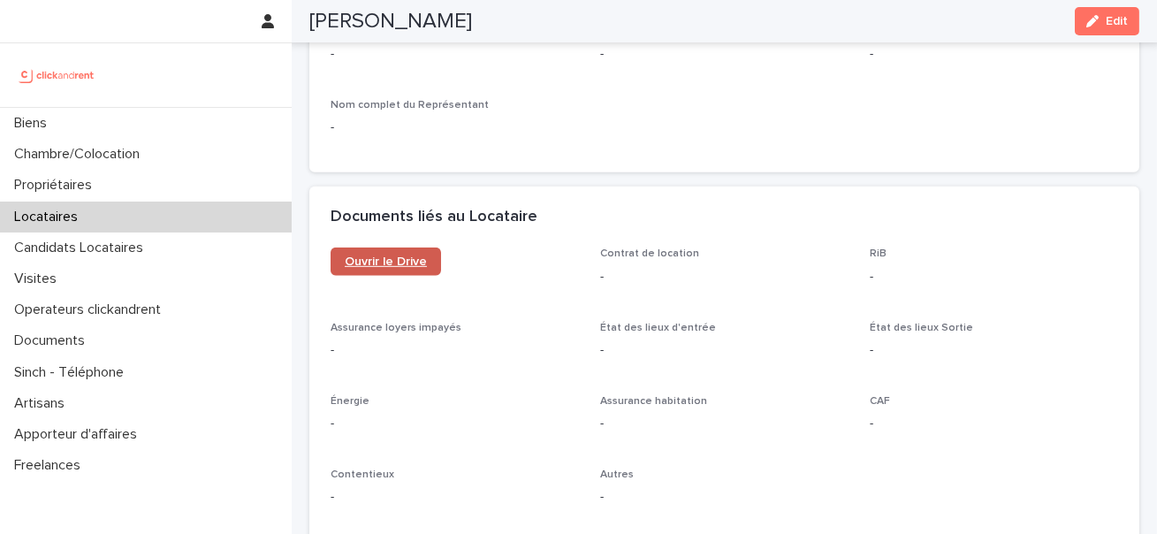
click at [383, 257] on span "Ouvrir le Drive" at bounding box center [386, 261] width 82 height 12
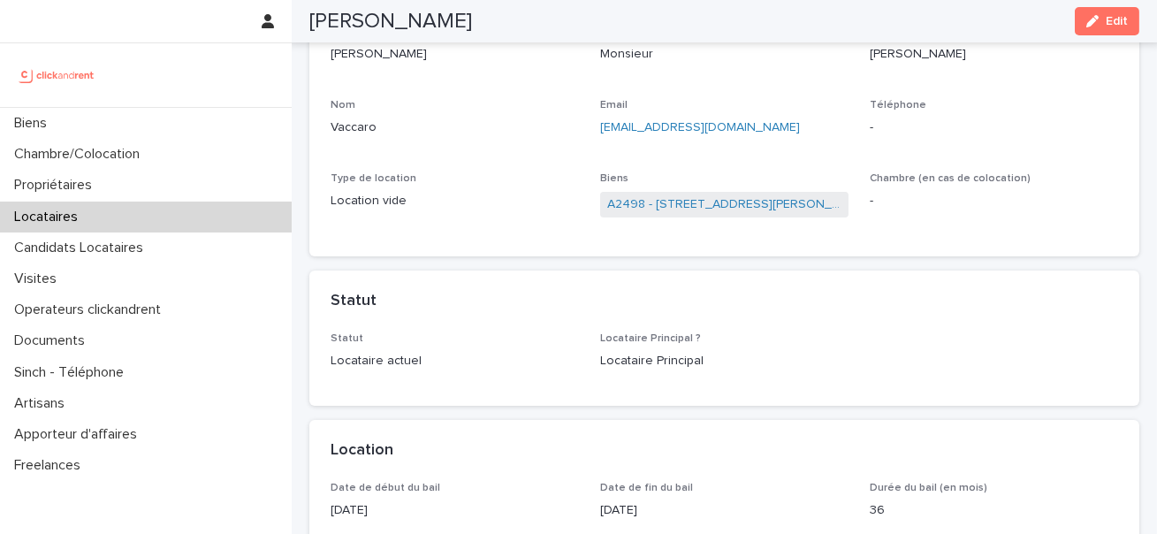
scroll to position [0, 0]
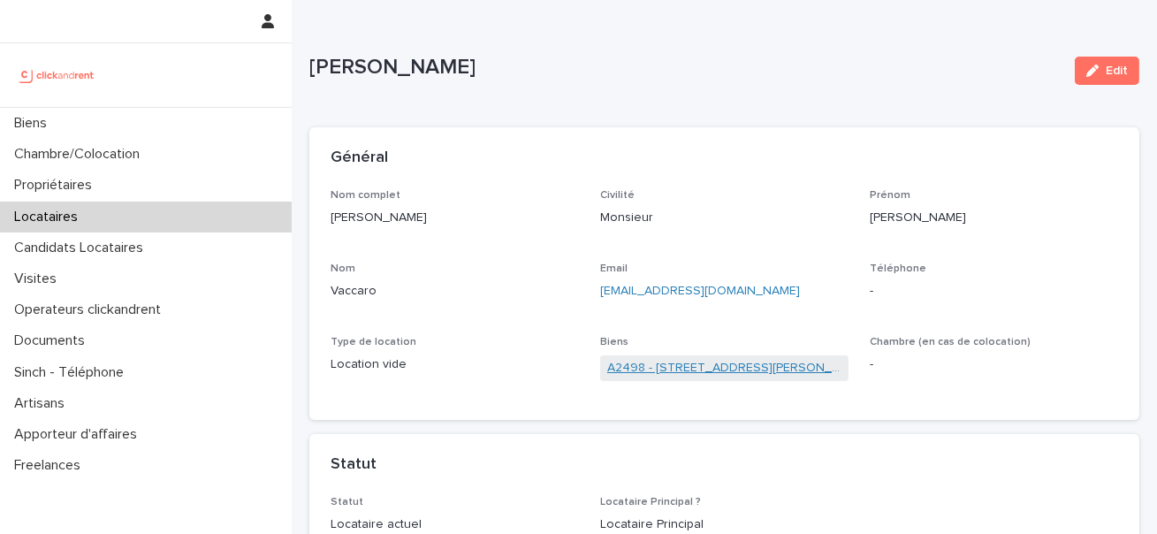
click at [686, 374] on link "A2498 - [STREET_ADDRESS][PERSON_NAME]" at bounding box center [724, 368] width 234 height 19
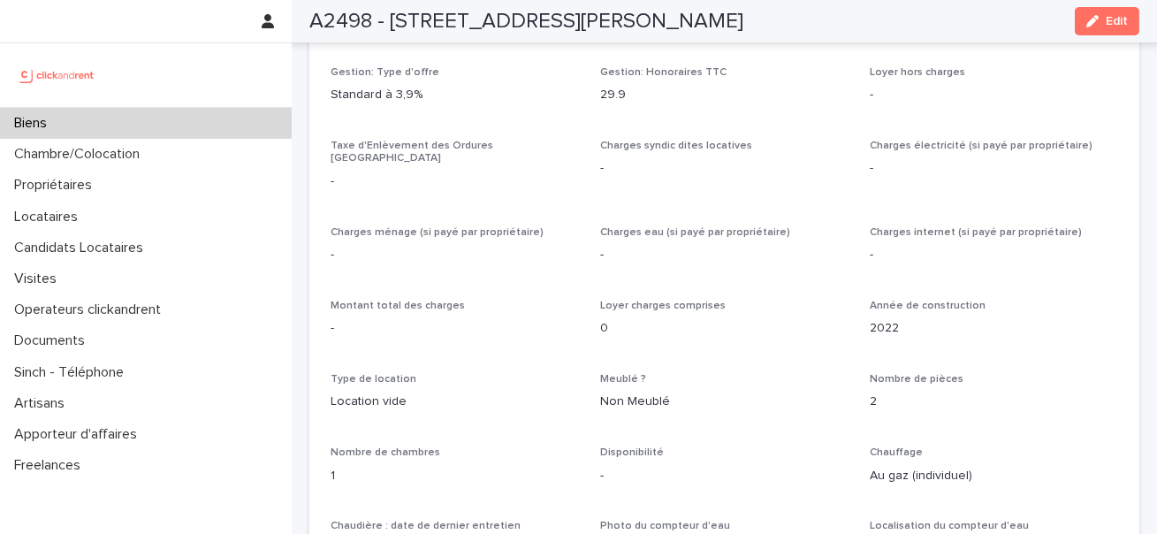
scroll to position [891, 0]
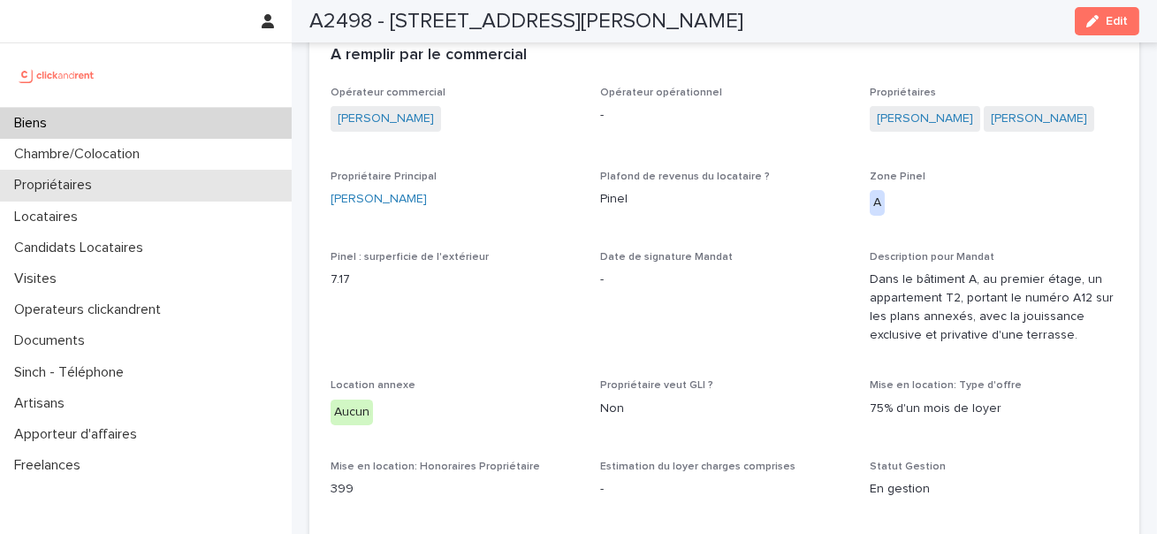
click at [102, 191] on p "Propriétaires" at bounding box center [56, 185] width 99 height 17
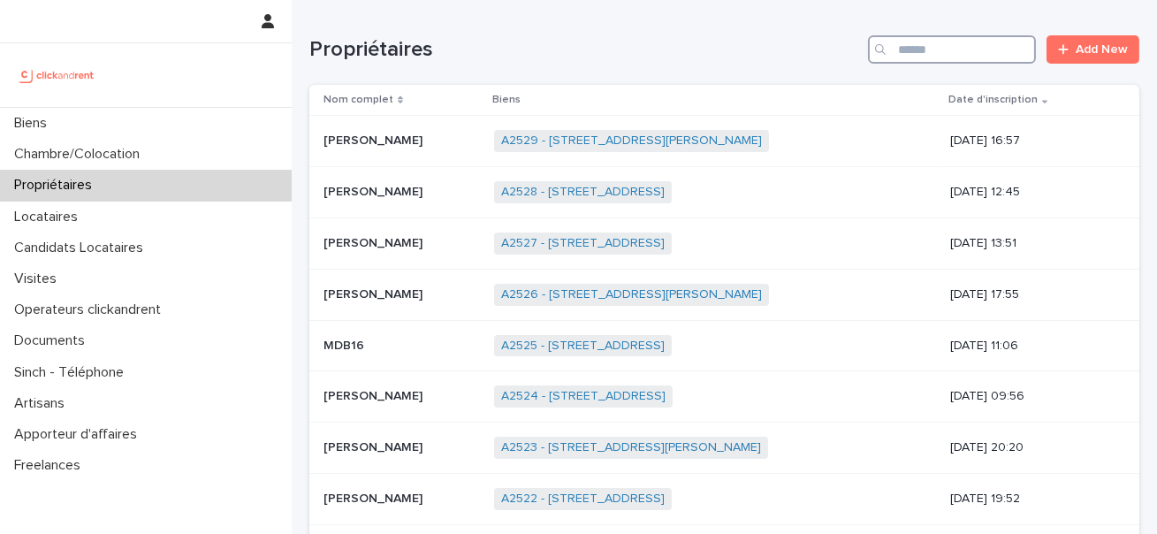
click at [926, 44] on input "Search" at bounding box center [952, 49] width 168 height 28
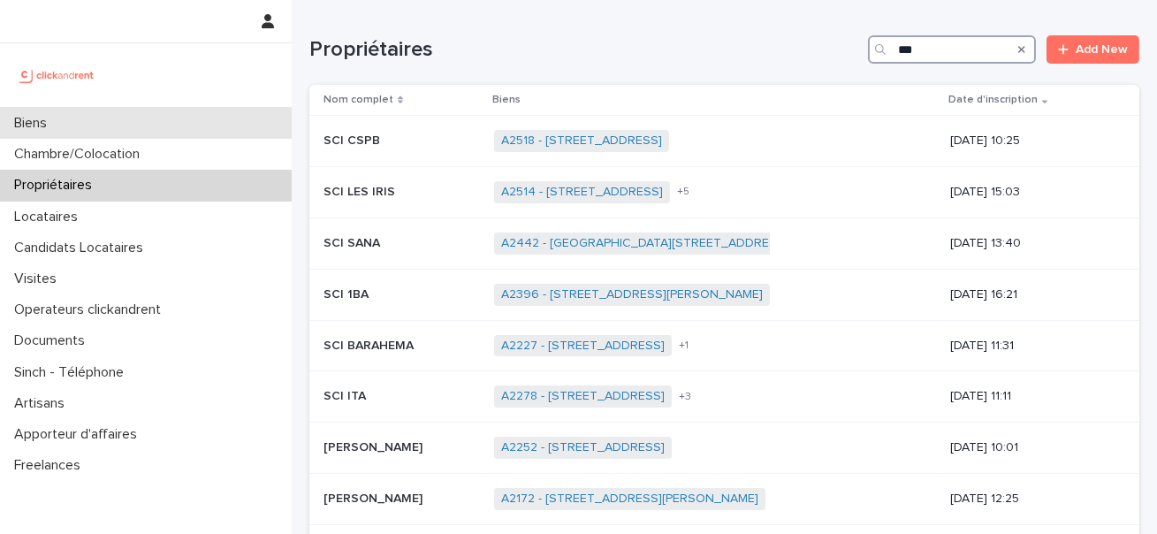
type input "***"
click at [210, 131] on div "Biens" at bounding box center [146, 123] width 292 height 31
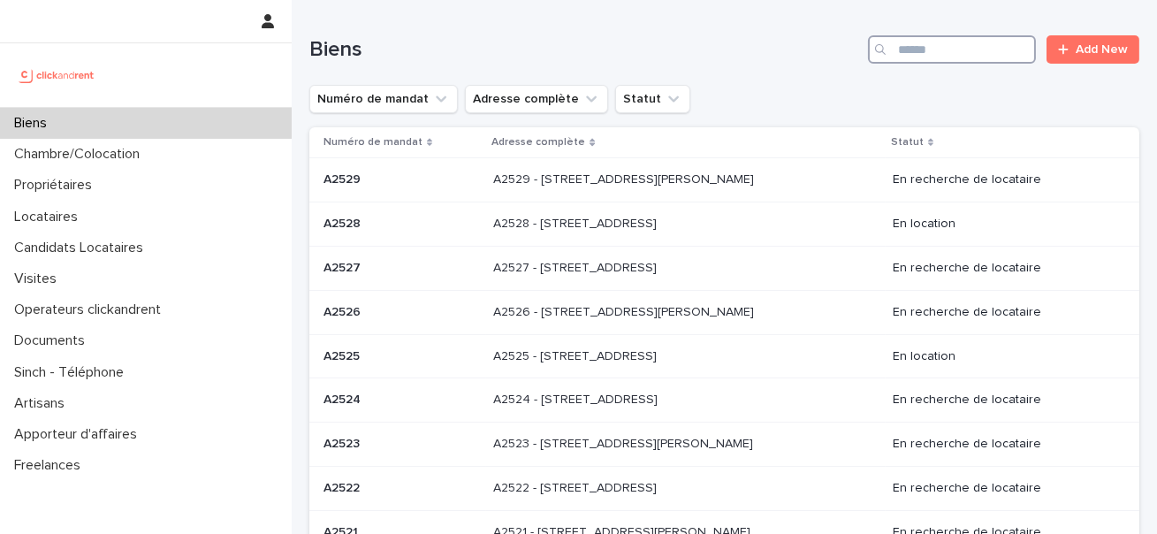
click at [933, 41] on input "Search" at bounding box center [952, 49] width 168 height 28
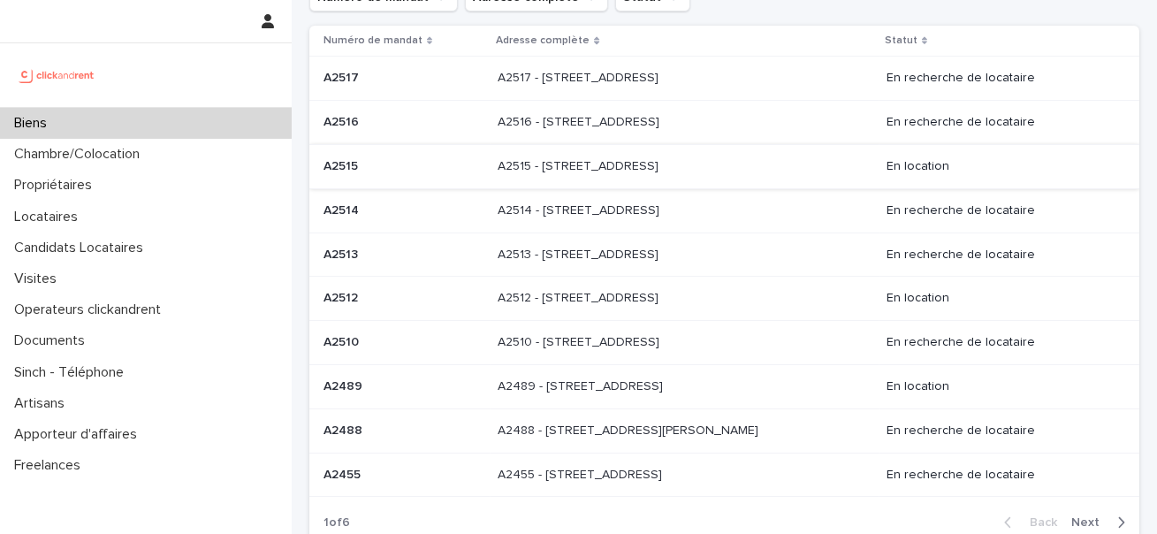
scroll to position [115, 0]
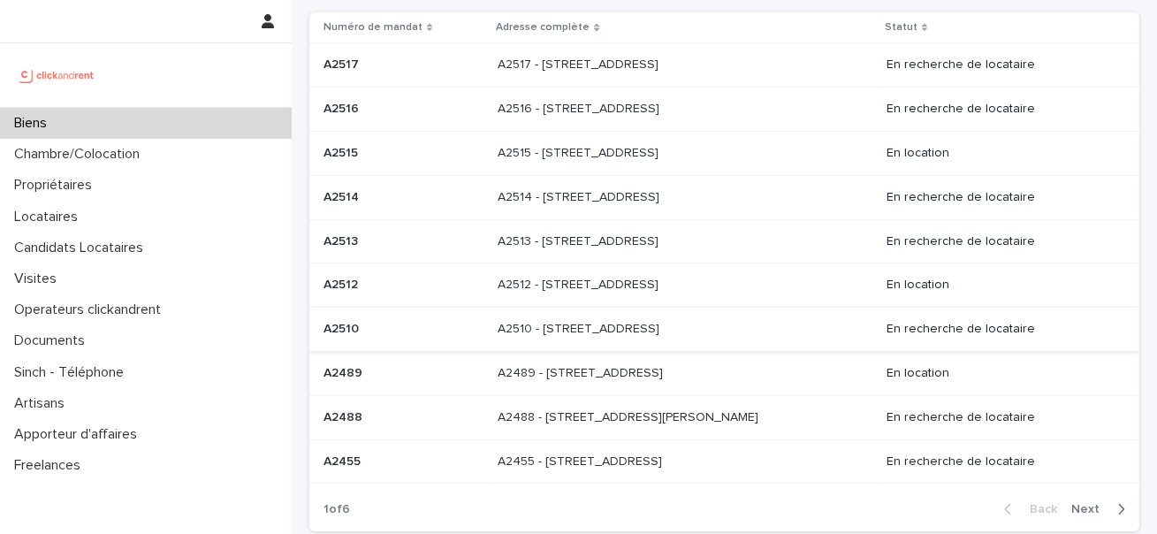
type input "*****"
click at [517, 326] on p "A2510 - [STREET_ADDRESS]" at bounding box center [580, 327] width 165 height 19
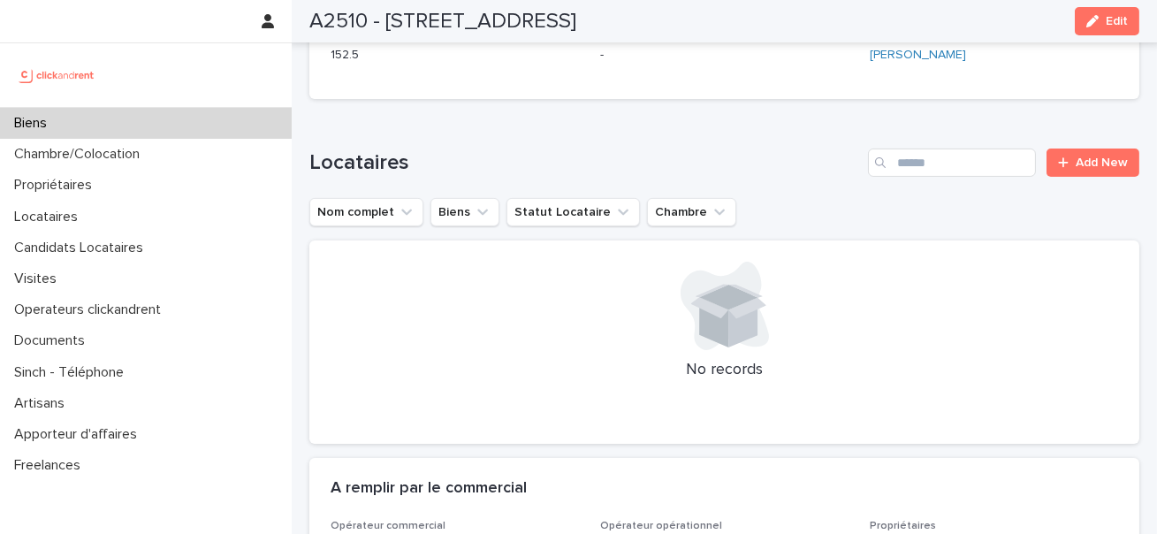
scroll to position [1057, 0]
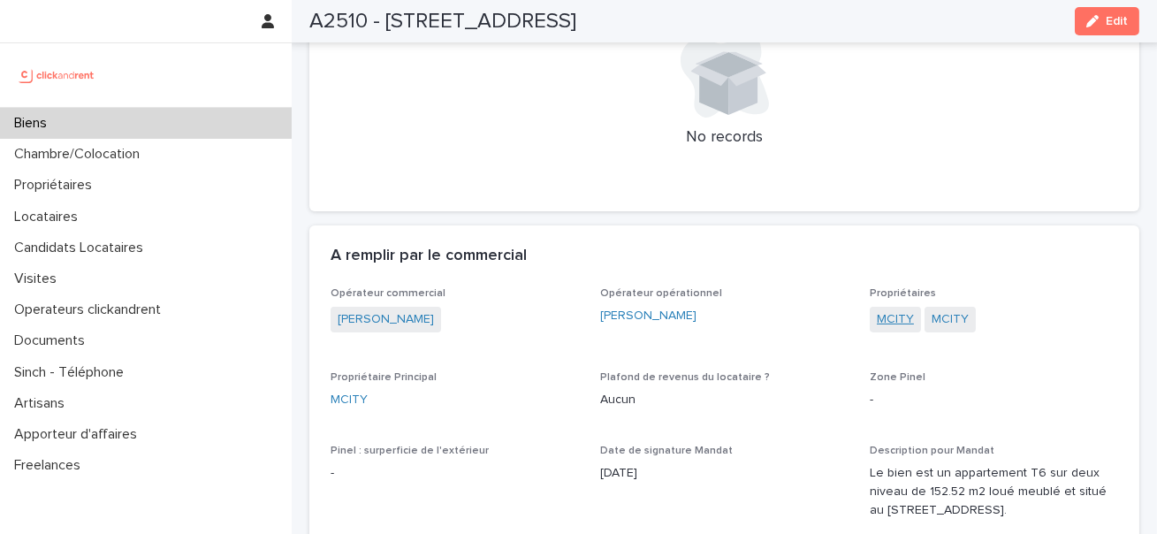
click at [903, 310] on link "MCITY" at bounding box center [895, 319] width 37 height 19
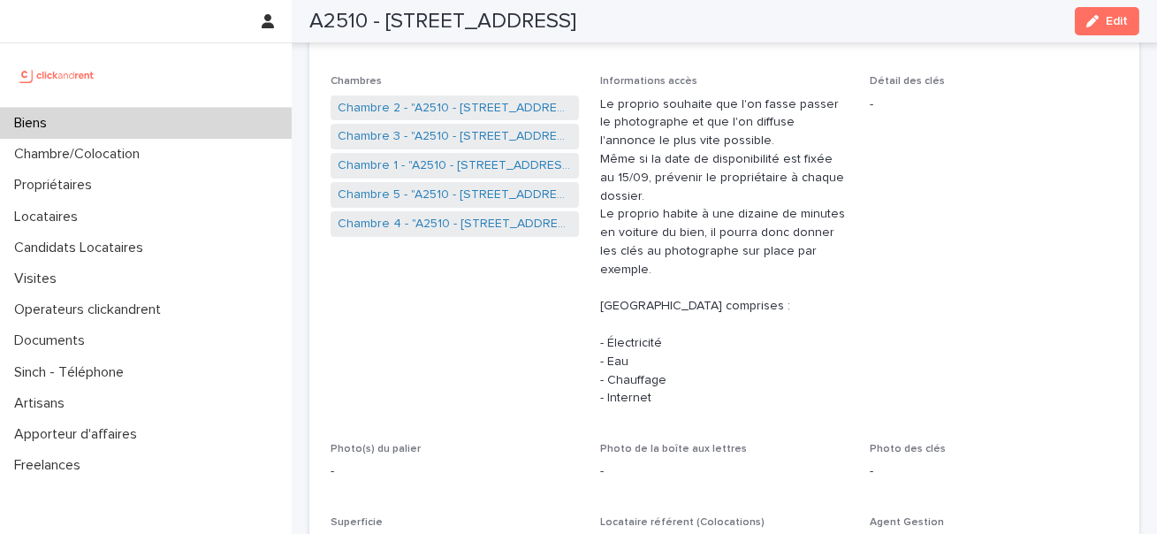
scroll to position [751, 0]
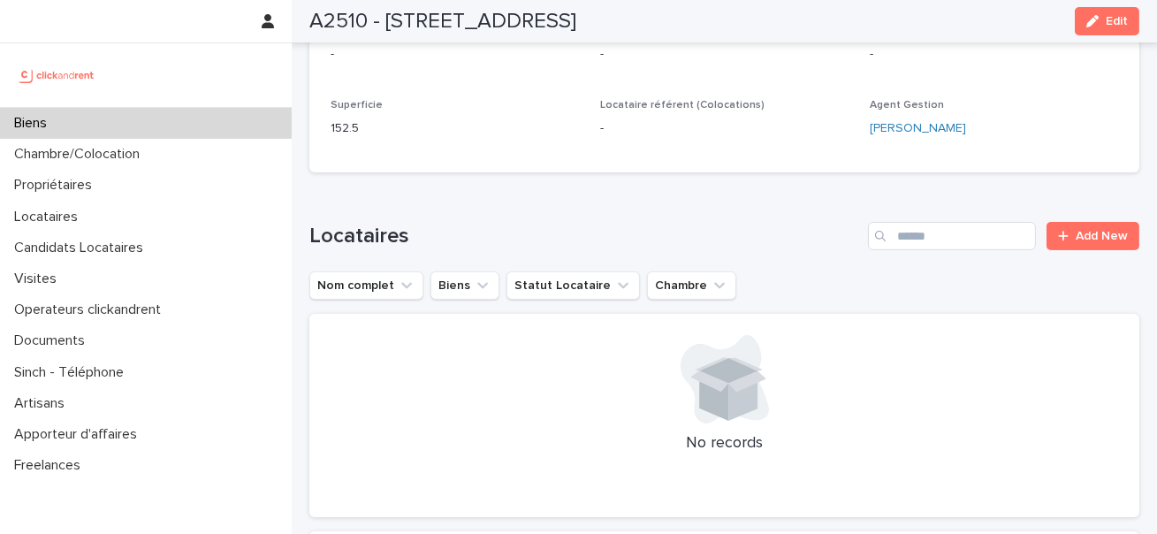
click at [468, 17] on h2 "A2510 - [STREET_ADDRESS]" at bounding box center [442, 22] width 267 height 26
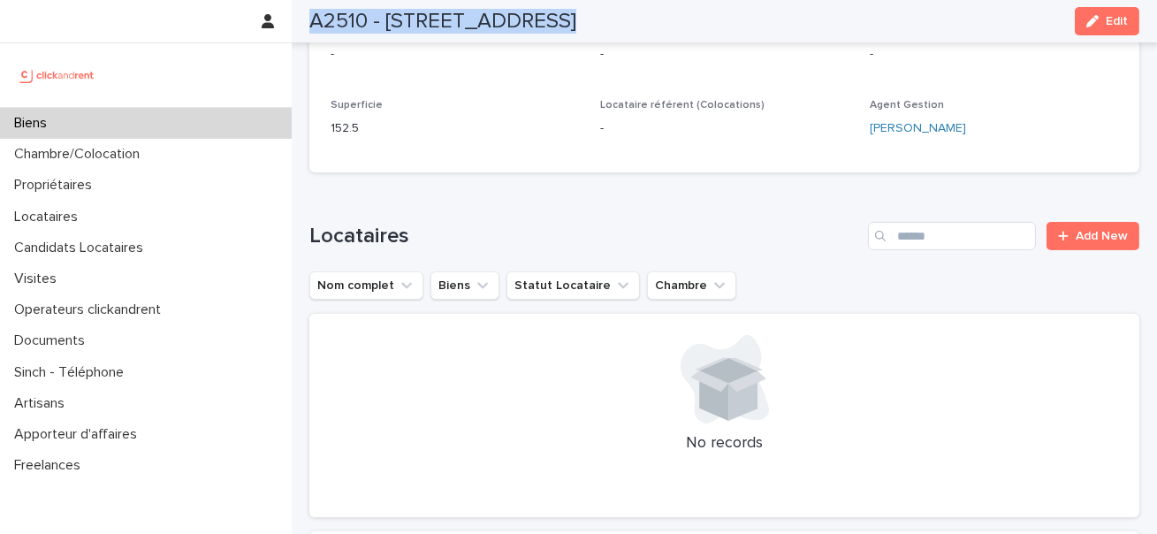
click at [468, 17] on h2 "A2510 - [STREET_ADDRESS]" at bounding box center [442, 22] width 267 height 26
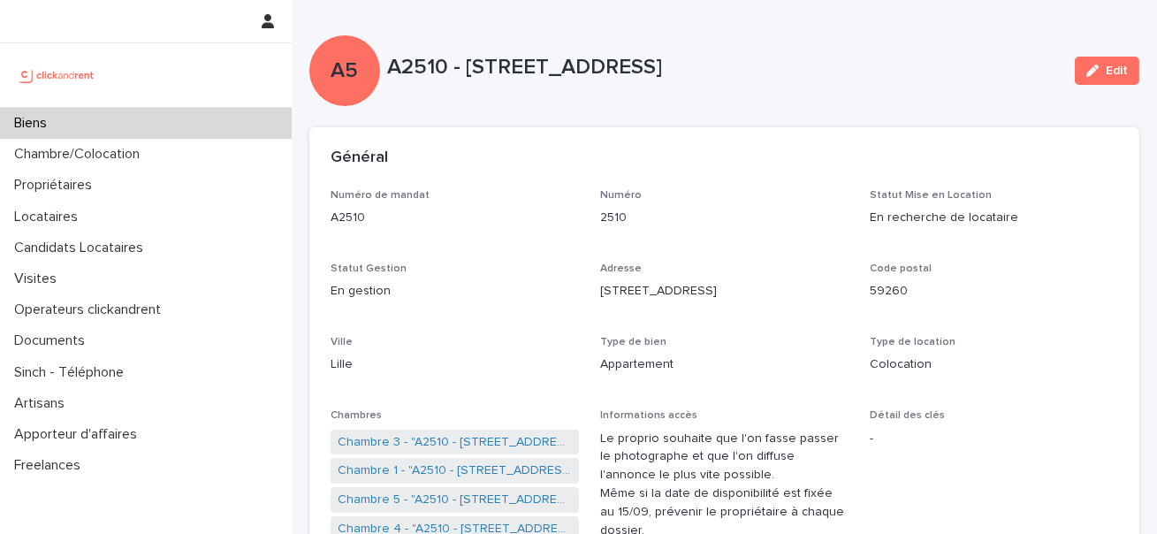
scroll to position [281, 0]
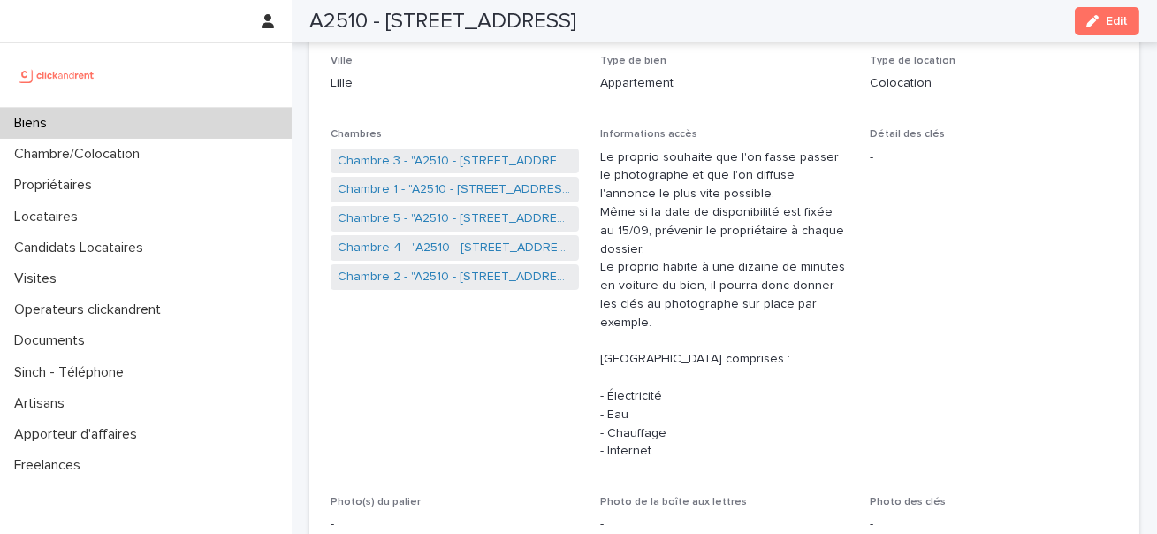
click at [335, 23] on h2 "A2510 - [STREET_ADDRESS]" at bounding box center [442, 22] width 267 height 26
copy h2 "A2510"
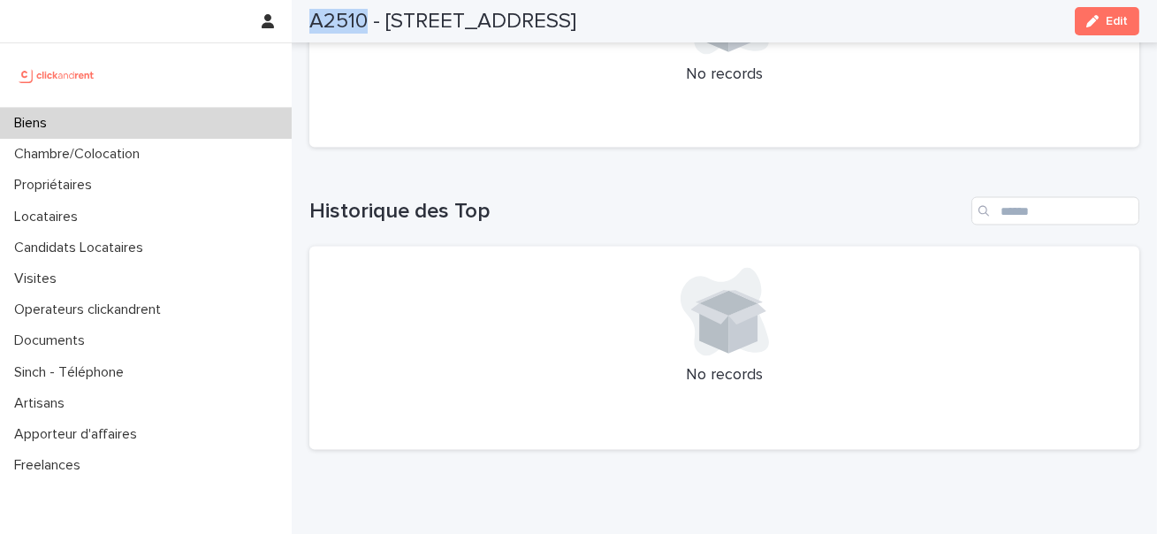
scroll to position [5248, 0]
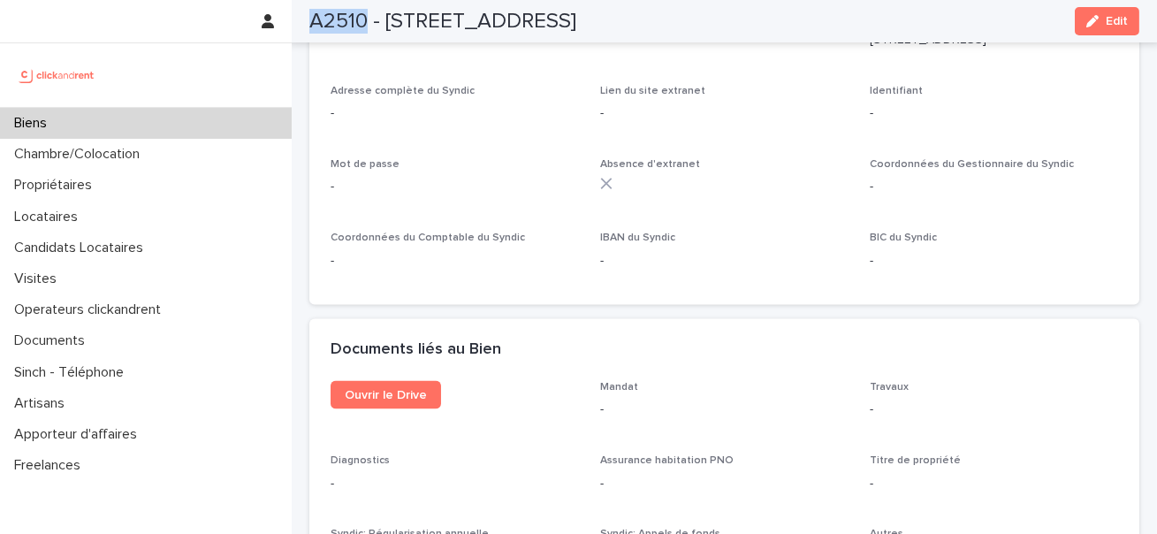
click at [191, 117] on div "Biens" at bounding box center [146, 123] width 292 height 31
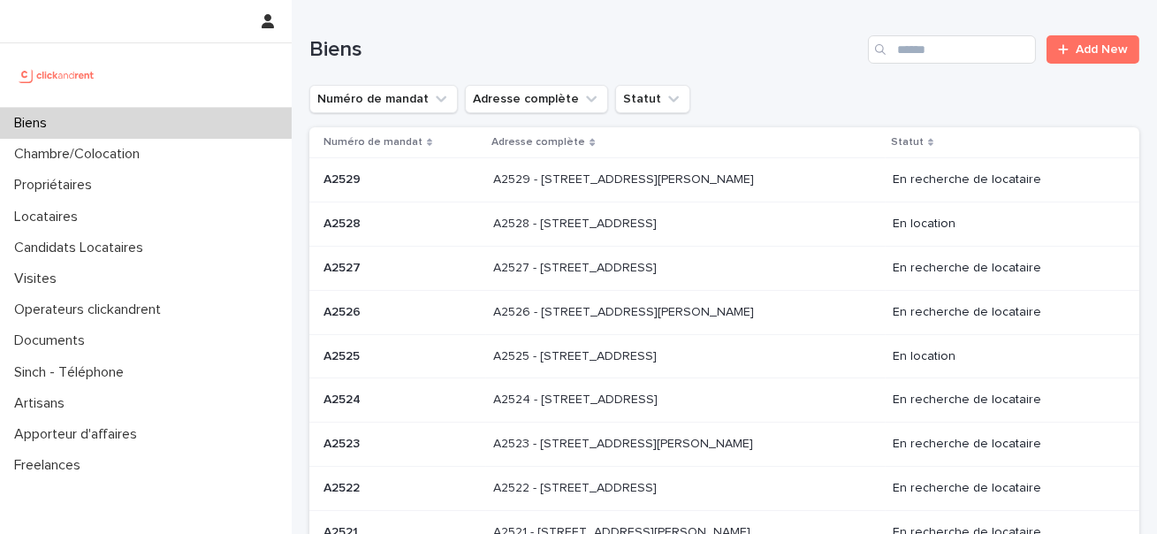
click at [927, 34] on div "Biens Add New" at bounding box center [724, 42] width 830 height 85
click at [925, 47] on input "Search" at bounding box center [952, 49] width 168 height 28
paste input "*****"
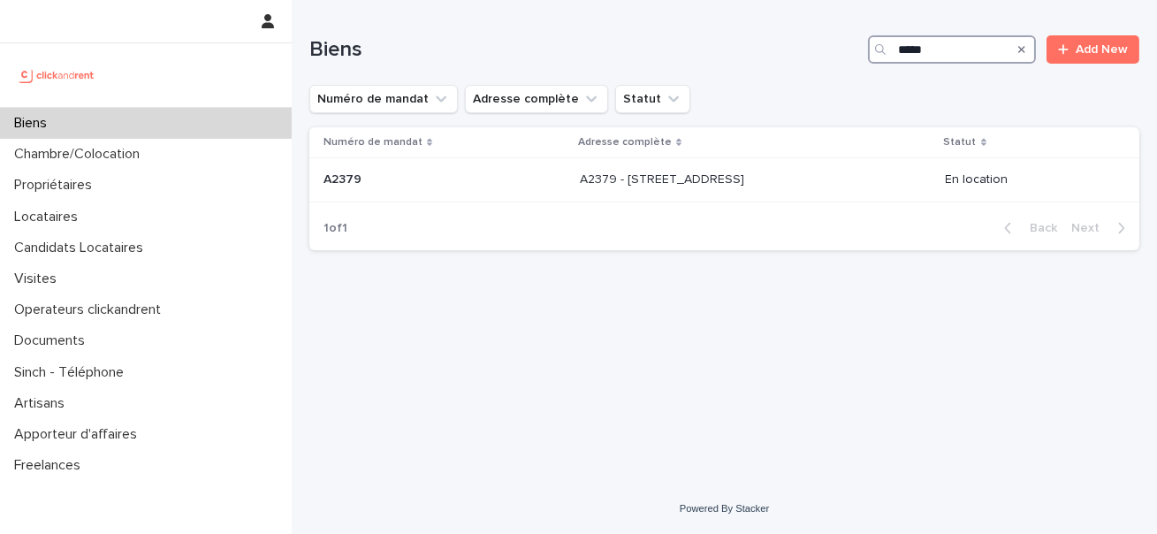
type input "*****"
click at [680, 200] on td "A2379 - [STREET_ADDRESS] 94170 A2379 - [STREET_ADDRESS]" at bounding box center [756, 180] width 366 height 44
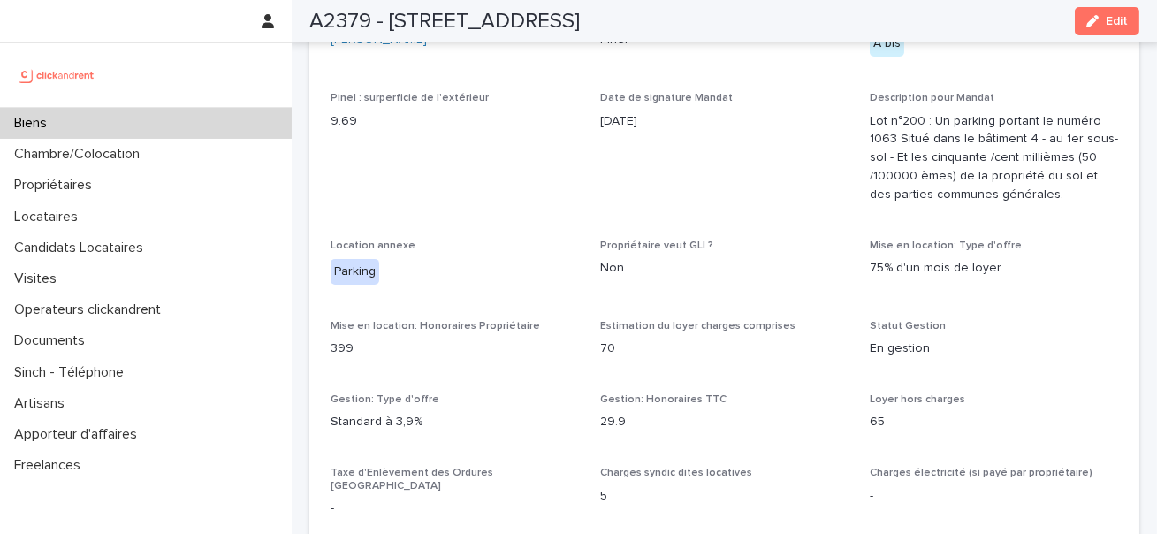
scroll to position [691, 0]
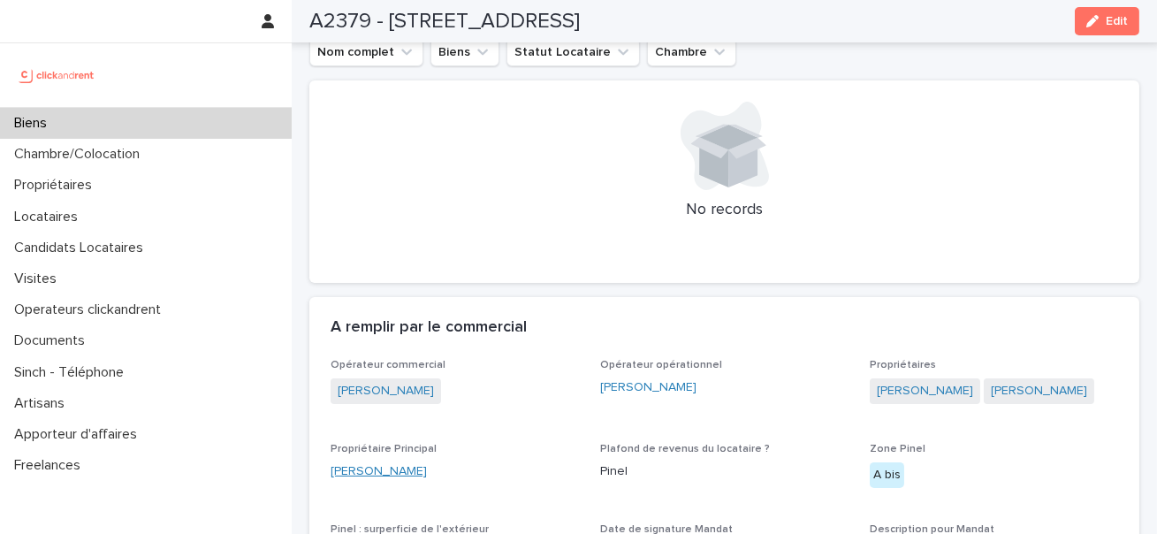
click at [357, 473] on link "[PERSON_NAME]" at bounding box center [379, 471] width 96 height 19
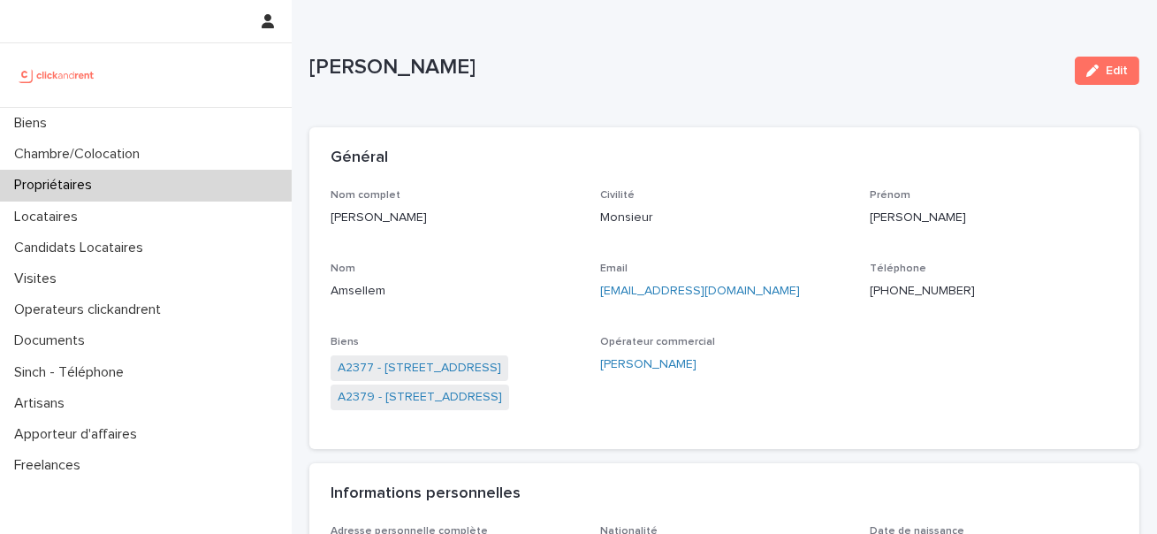
click at [776, 298] on p "[EMAIL_ADDRESS][DOMAIN_NAME]" at bounding box center [724, 291] width 248 height 19
click at [756, 283] on p "[EMAIL_ADDRESS][DOMAIN_NAME]" at bounding box center [724, 291] width 248 height 19
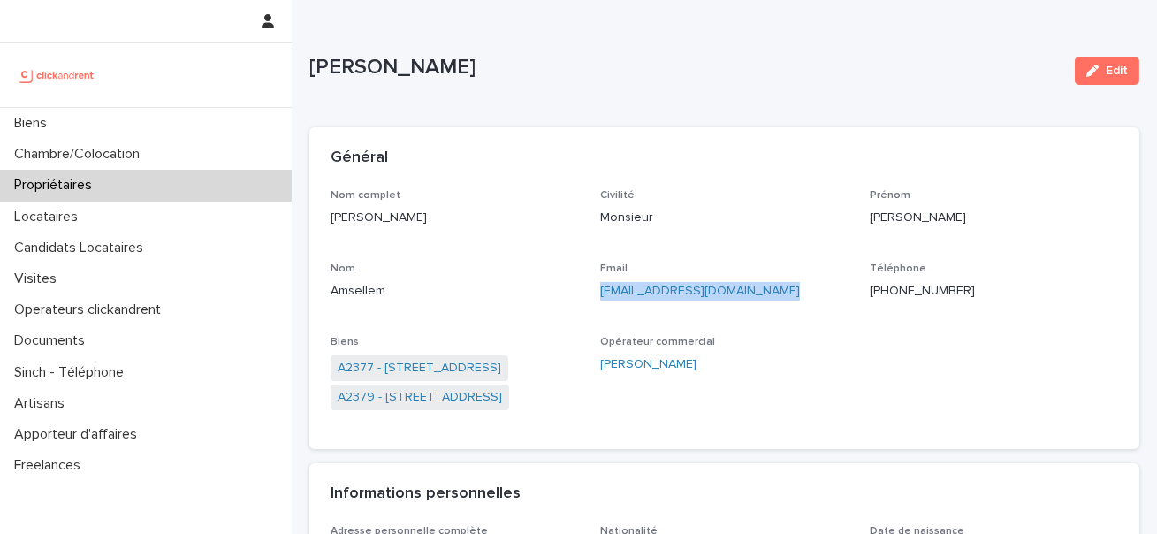
copy link "[EMAIL_ADDRESS][DOMAIN_NAME]"
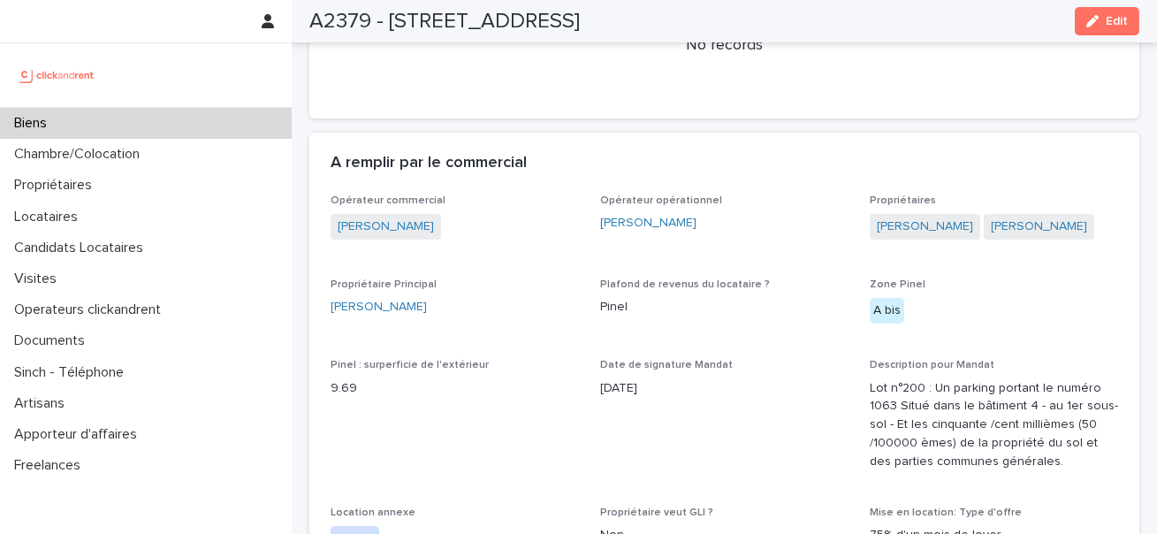
scroll to position [943, 0]
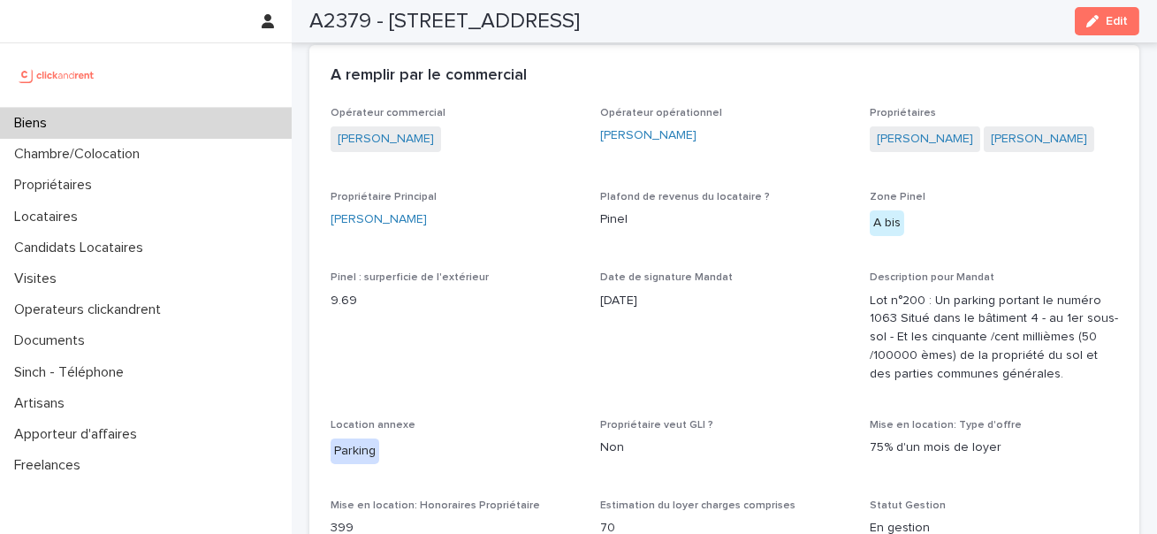
click at [1045, 148] on span "[PERSON_NAME]" at bounding box center [1039, 139] width 110 height 26
click at [1039, 140] on link "[PERSON_NAME]" at bounding box center [1039, 139] width 96 height 19
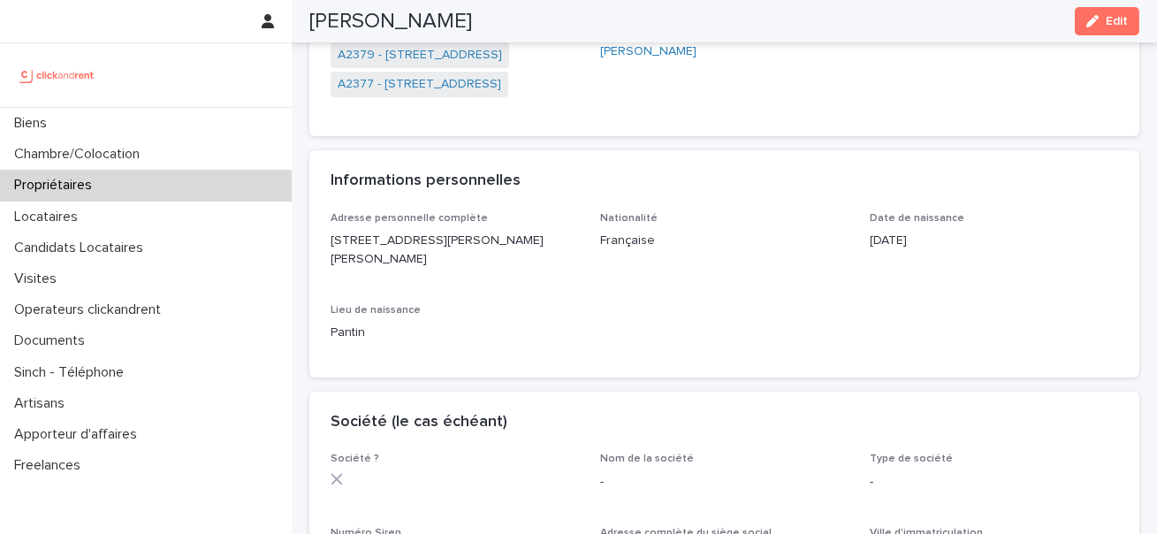
scroll to position [222, 0]
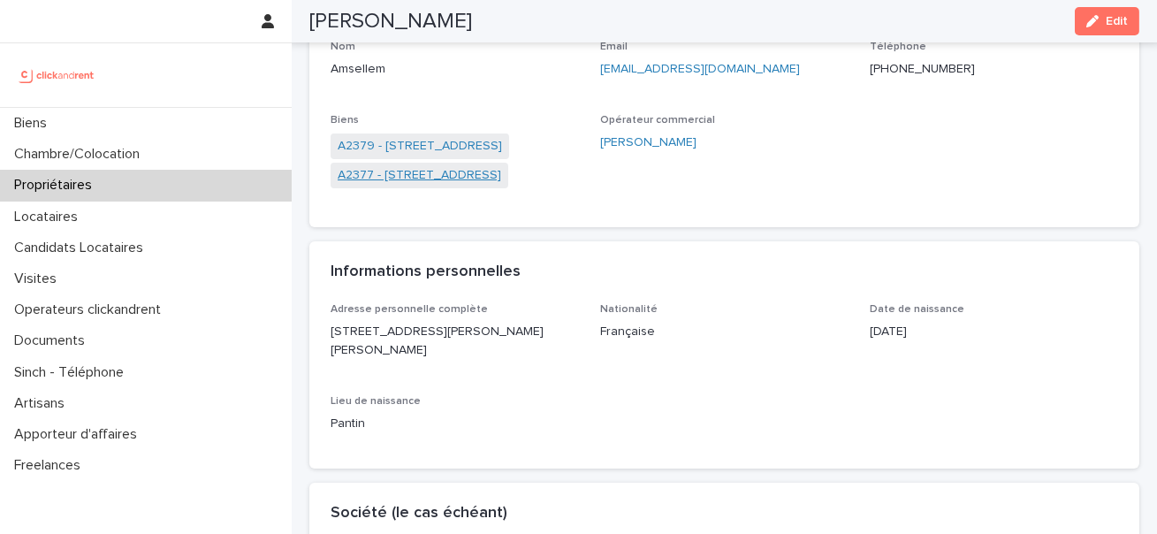
click at [452, 172] on link "A2377 - [STREET_ADDRESS]" at bounding box center [420, 175] width 164 height 19
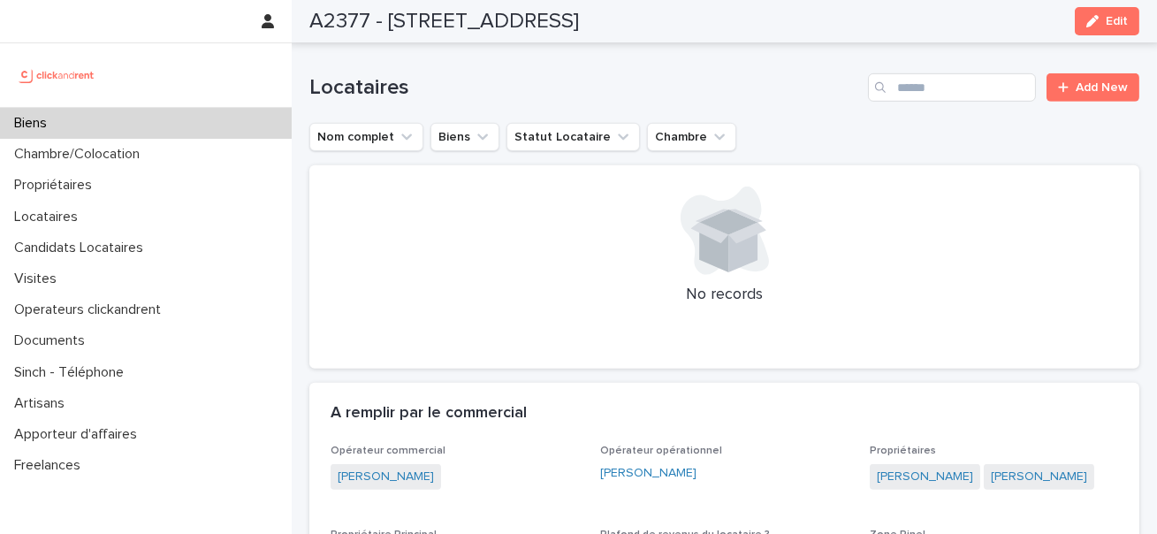
scroll to position [1718, 0]
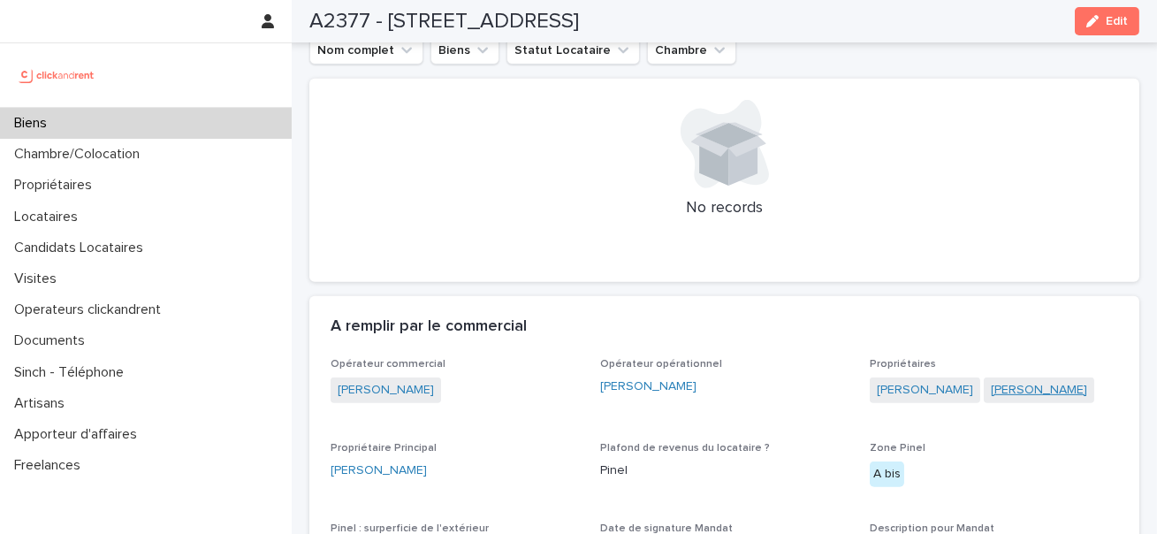
click at [1013, 381] on link "[PERSON_NAME]" at bounding box center [1039, 390] width 96 height 19
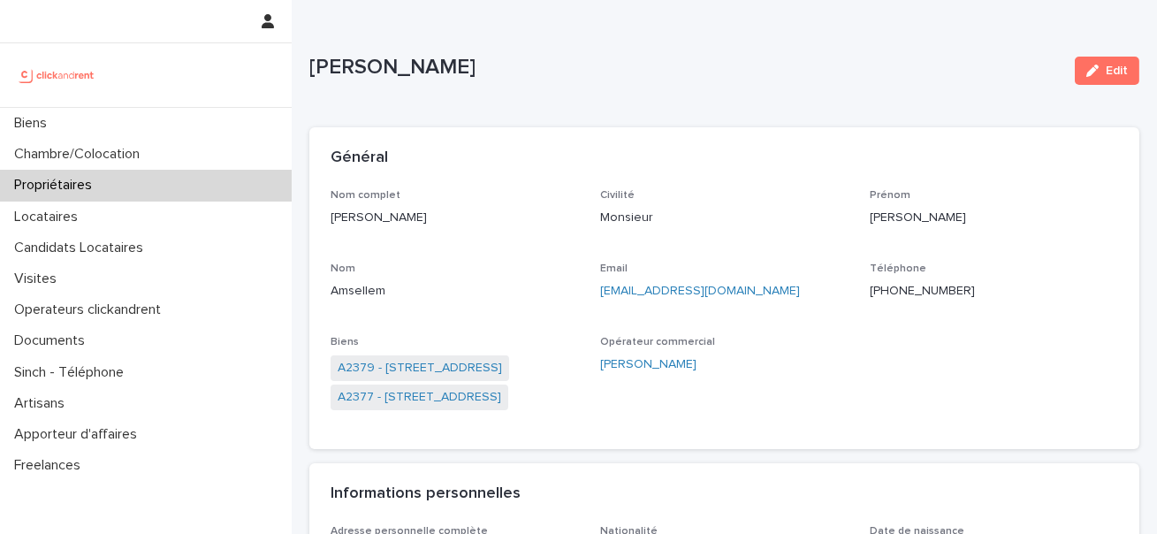
scroll to position [4, 0]
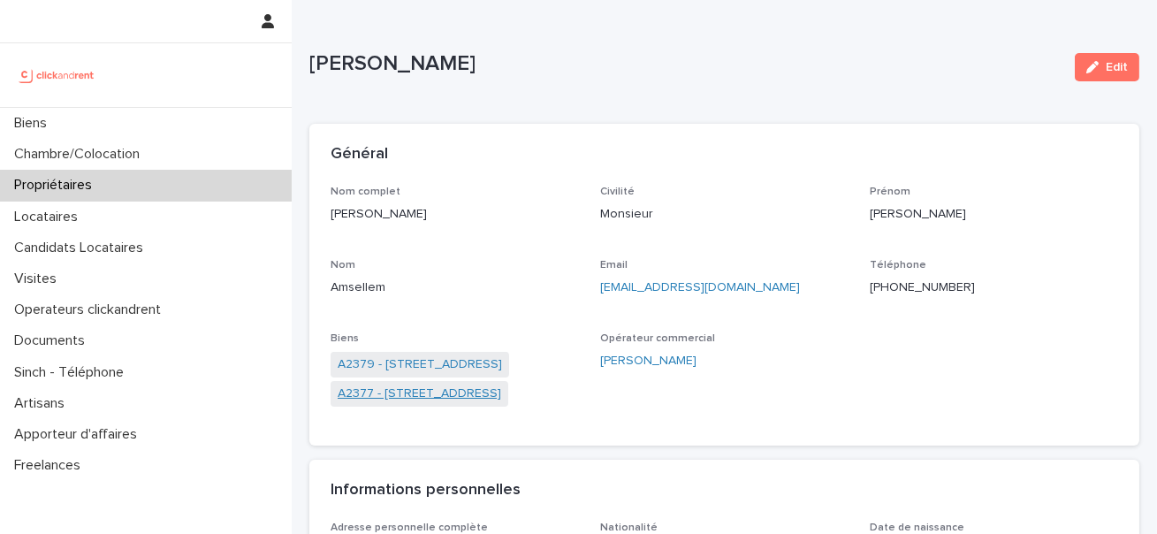
click at [444, 399] on link "A2377 - [STREET_ADDRESS]" at bounding box center [420, 393] width 164 height 19
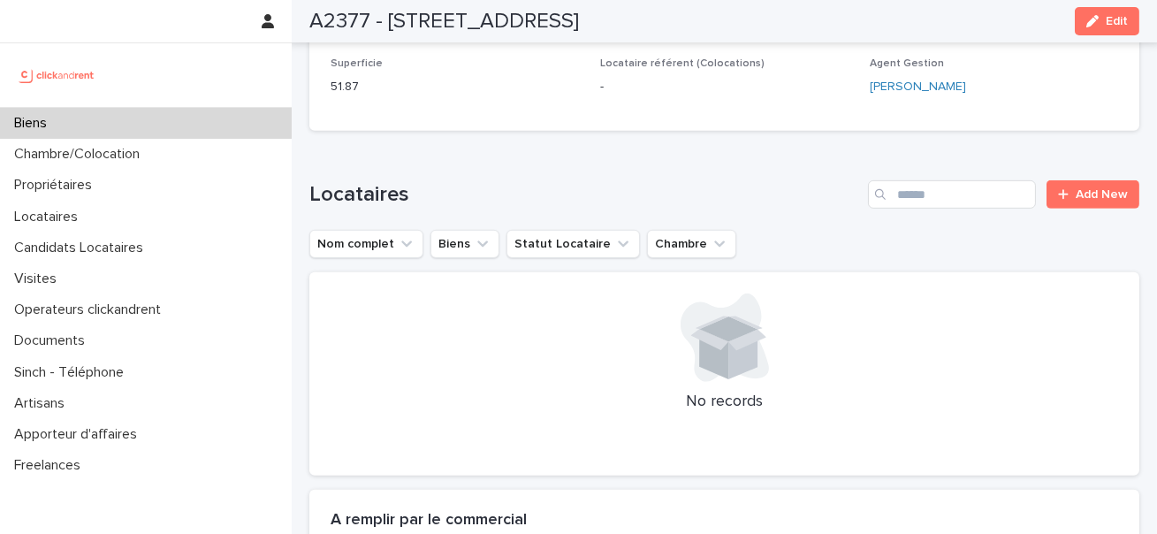
scroll to position [1688, 0]
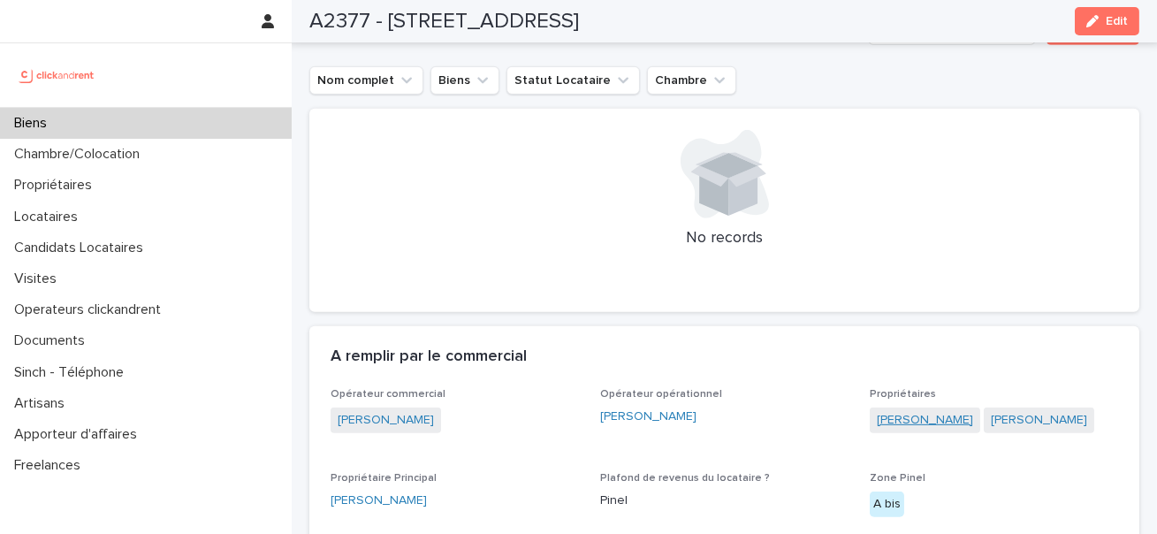
click at [939, 411] on link "[PERSON_NAME]" at bounding box center [925, 420] width 96 height 19
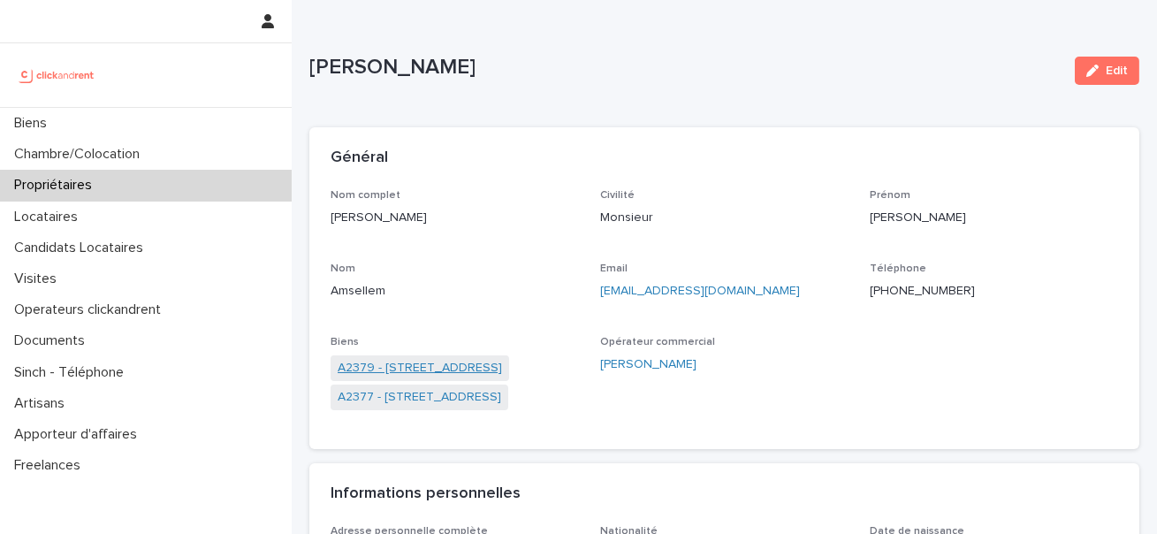
click at [444, 369] on link "A2379 - [STREET_ADDRESS]" at bounding box center [420, 368] width 164 height 19
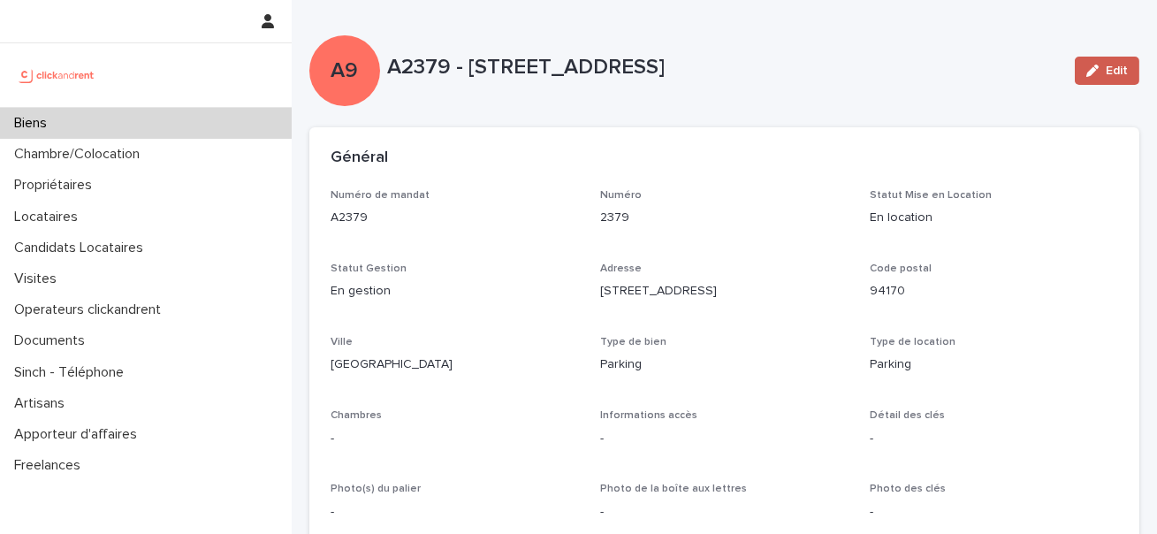
click at [1102, 74] on div "button" at bounding box center [1095, 71] width 19 height 12
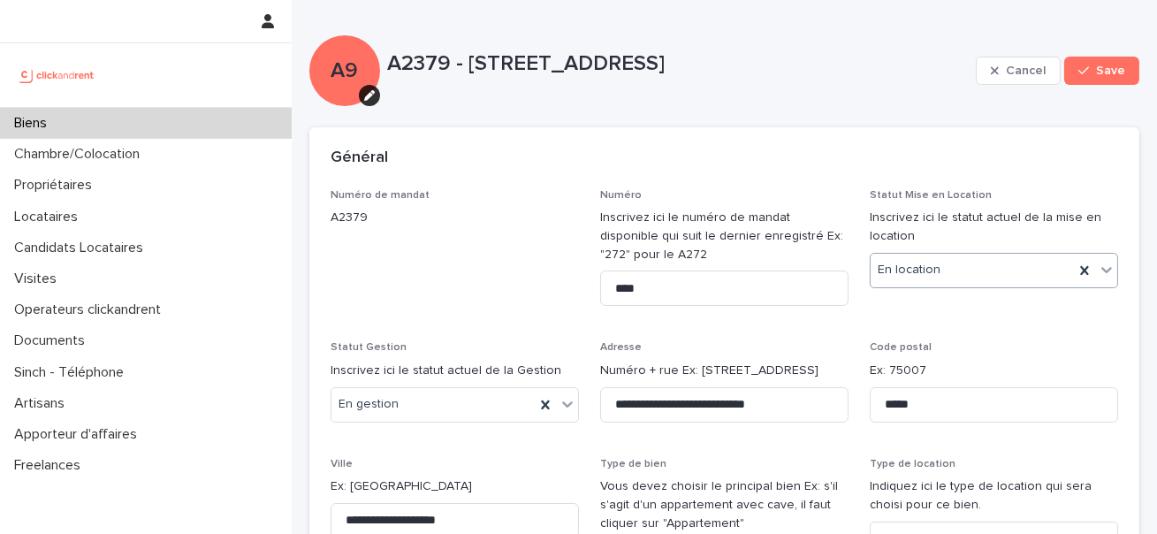
click at [942, 273] on input "text" at bounding box center [943, 270] width 2 height 15
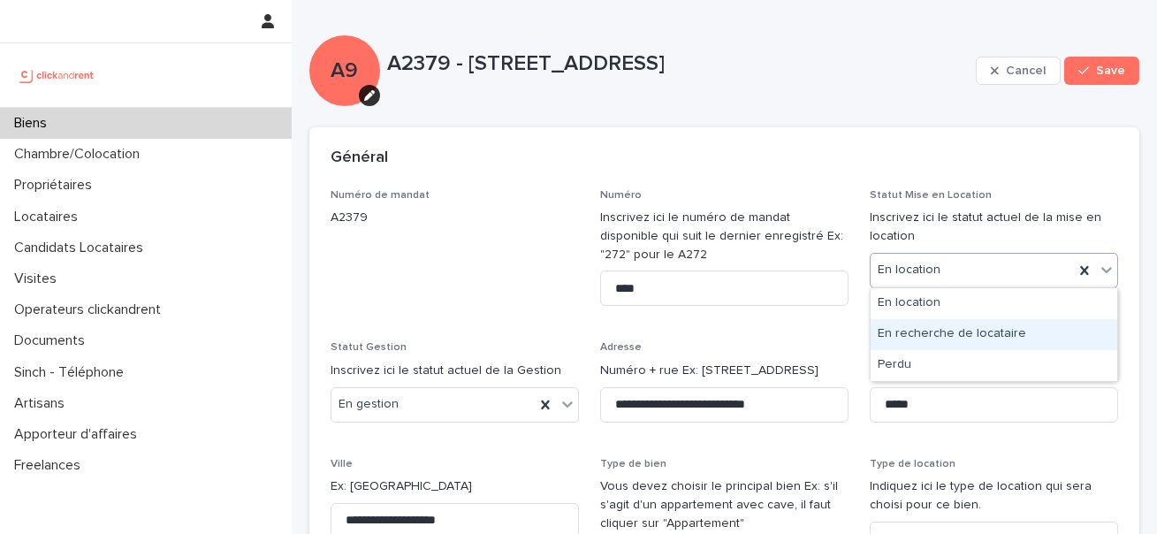
click at [931, 337] on div "En recherche de locataire" at bounding box center [994, 334] width 247 height 31
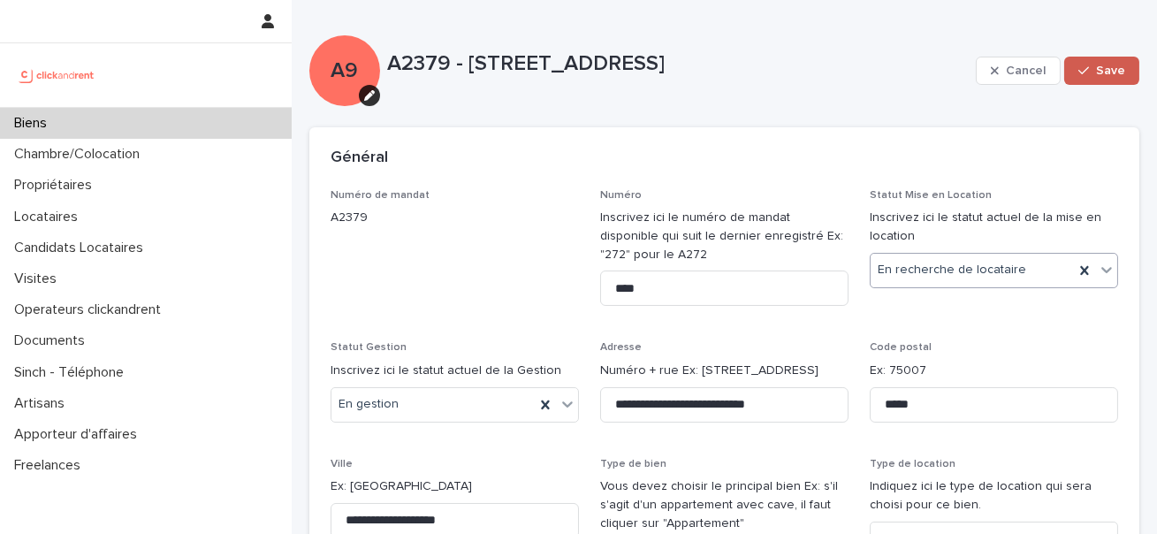
click at [1107, 63] on button "Save" at bounding box center [1101, 71] width 75 height 28
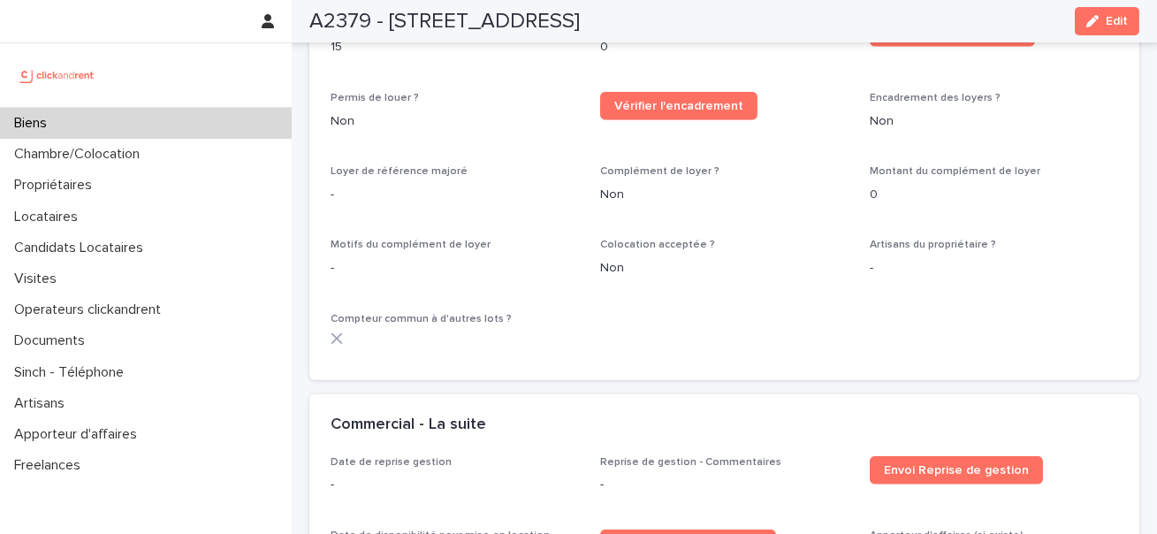
scroll to position [2286, 0]
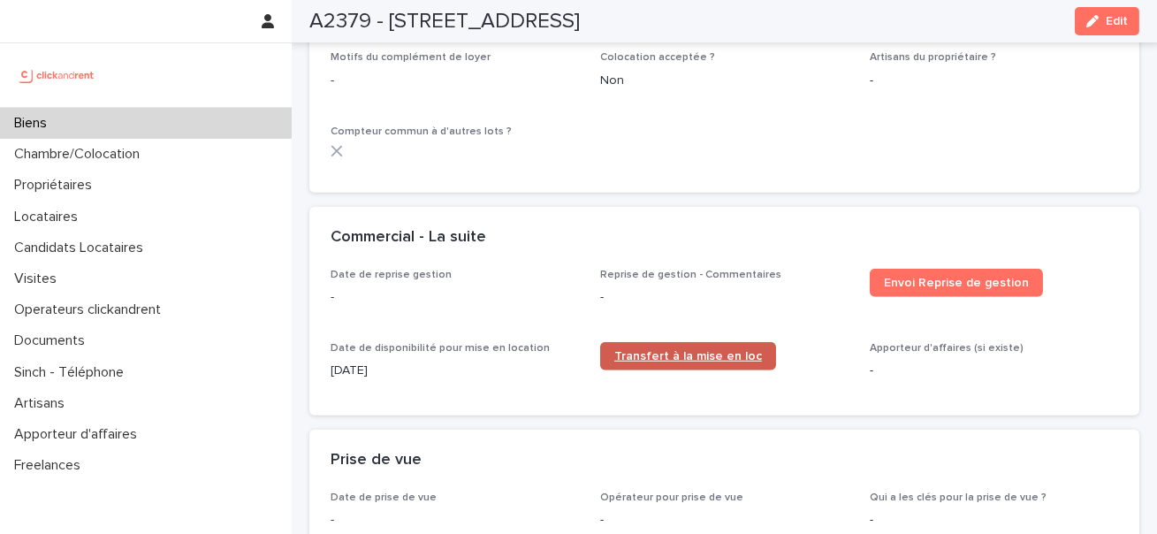
click at [673, 350] on link "Transfert à la mise en loc" at bounding box center [688, 356] width 176 height 28
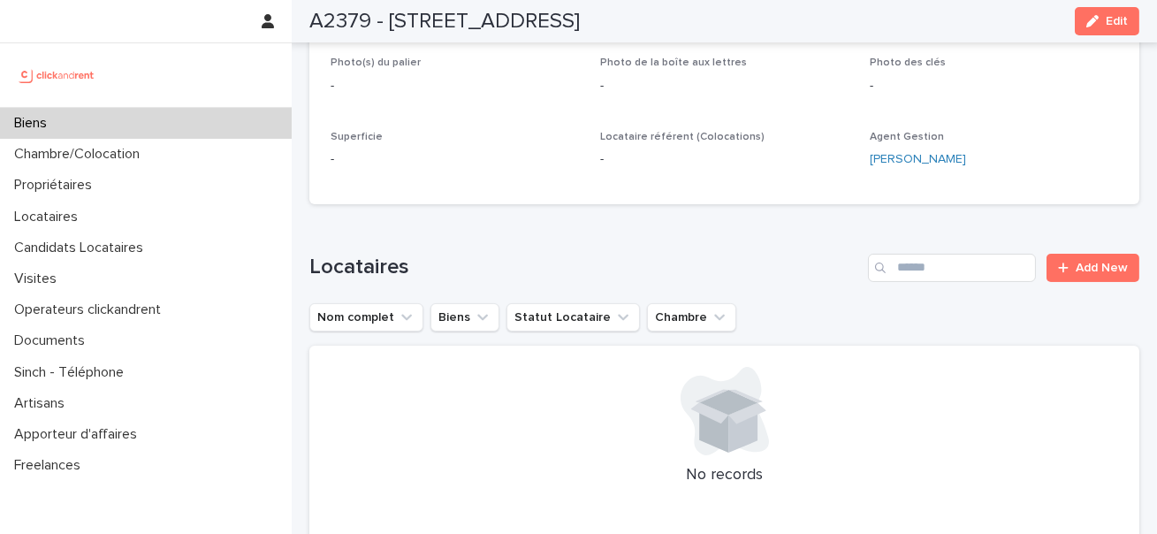
scroll to position [0, 0]
